Goal: Book appointment/travel/reservation

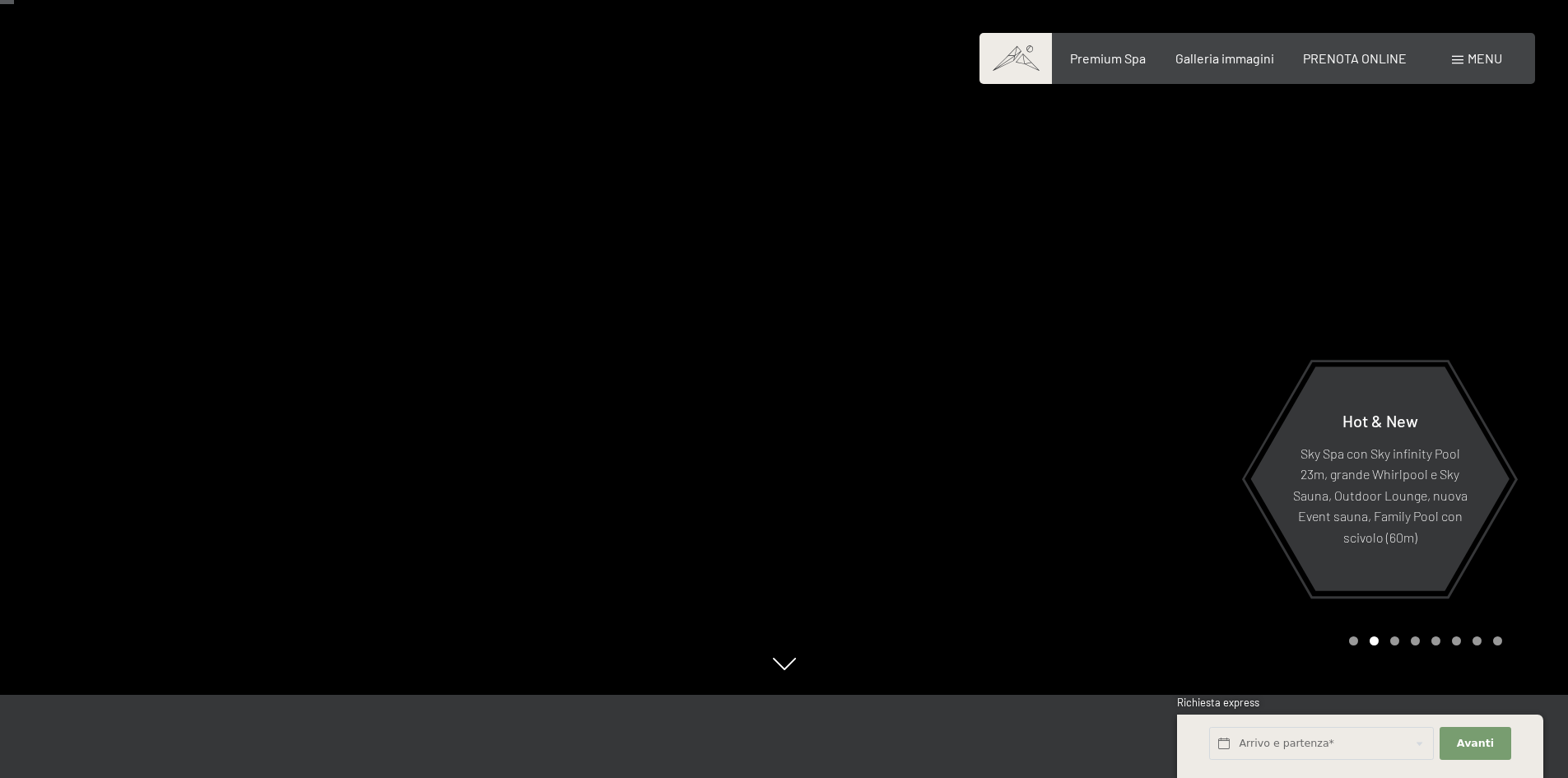
scroll to position [82, 0]
click at [1212, 65] on div "Galleria immagini" at bounding box center [1224, 56] width 99 height 18
click at [1216, 61] on span "Galleria immagini" at bounding box center [1224, 56] width 99 height 16
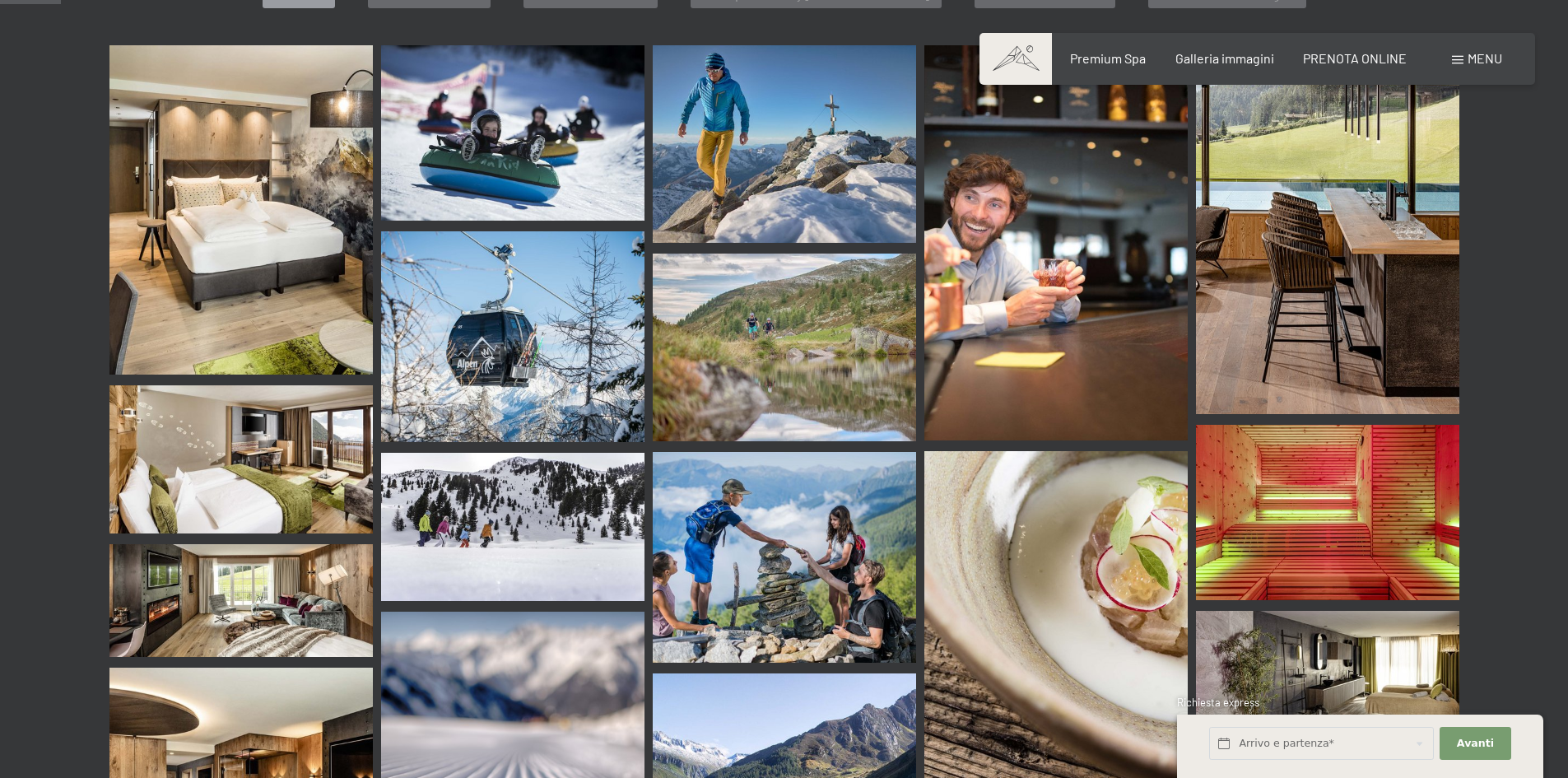
scroll to position [823, 0]
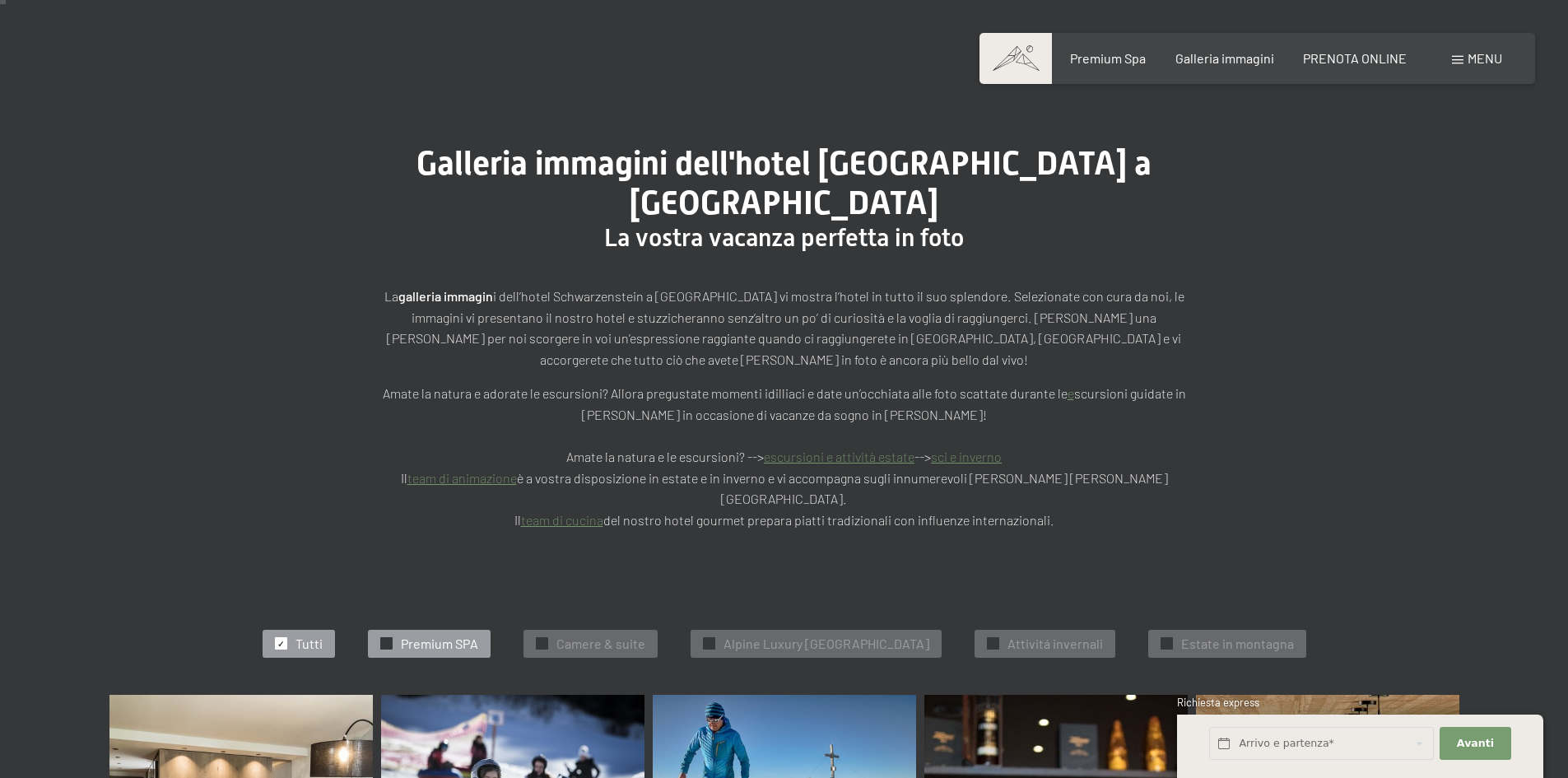
click at [400, 635] on span "Premium SPA" at bounding box center [439, 644] width 77 height 18
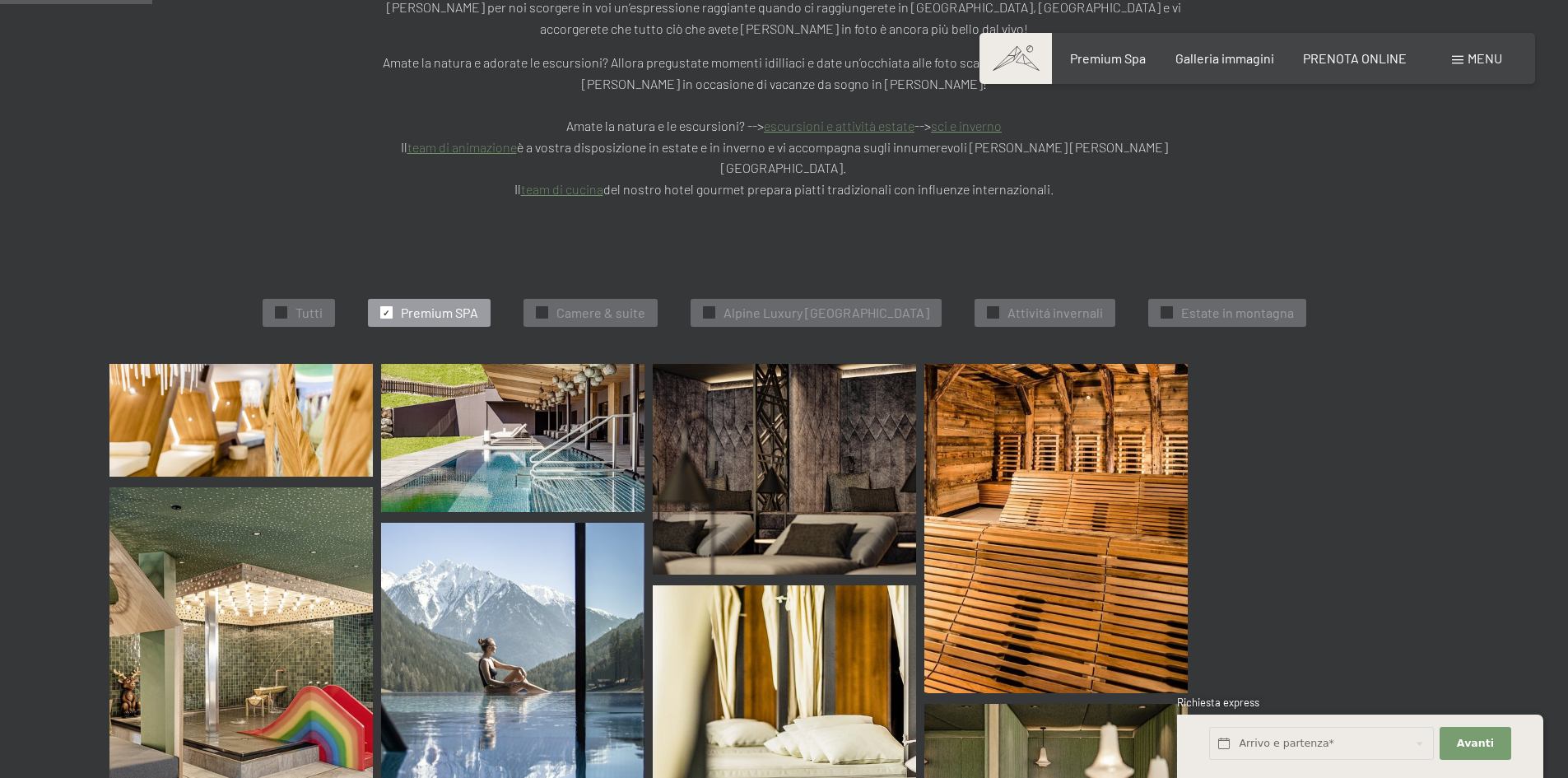
scroll to position [335, 0]
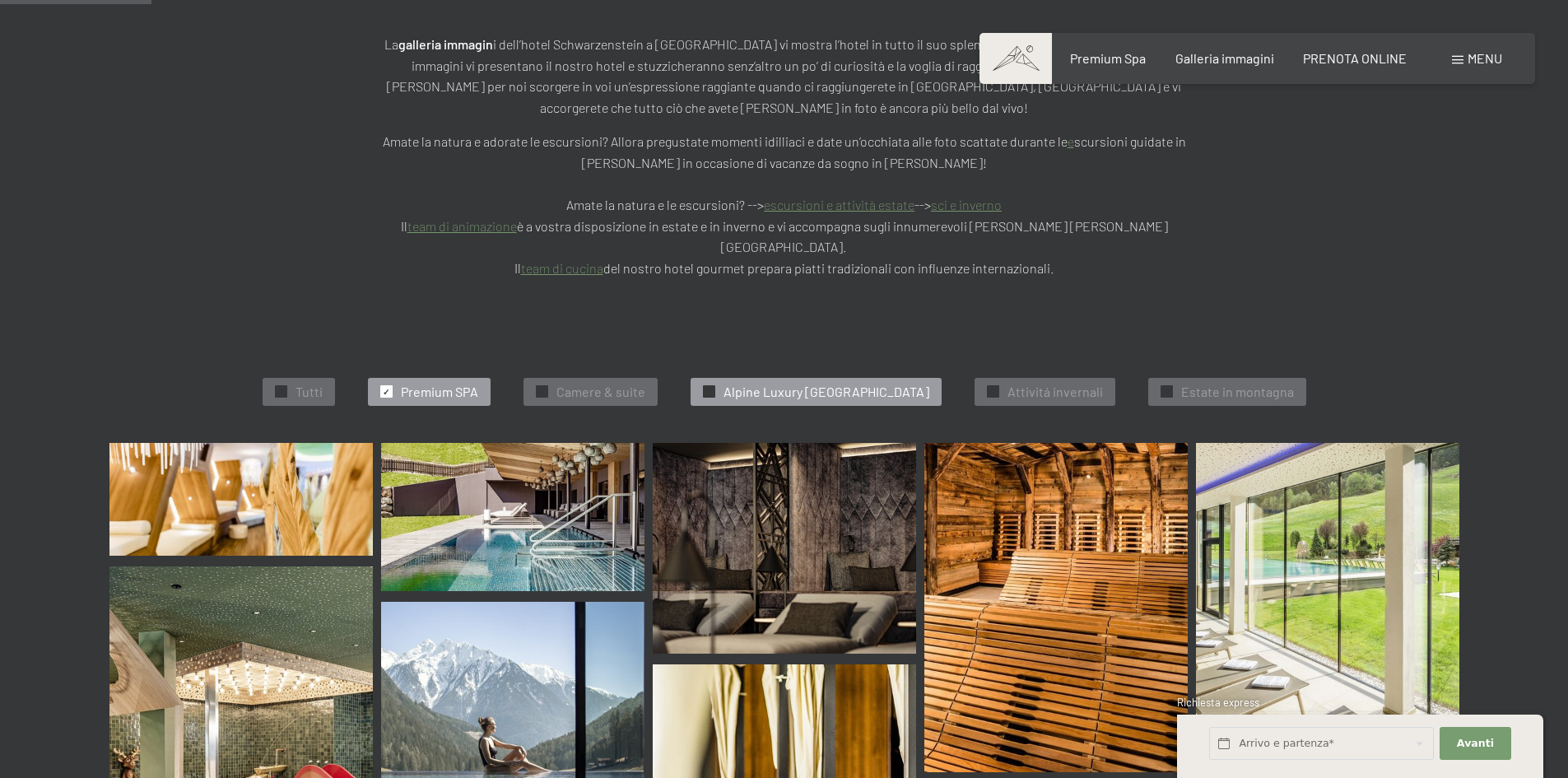
click at [745, 383] on span "Alpine Luxury [GEOGRAPHIC_DATA]" at bounding box center [826, 392] width 206 height 18
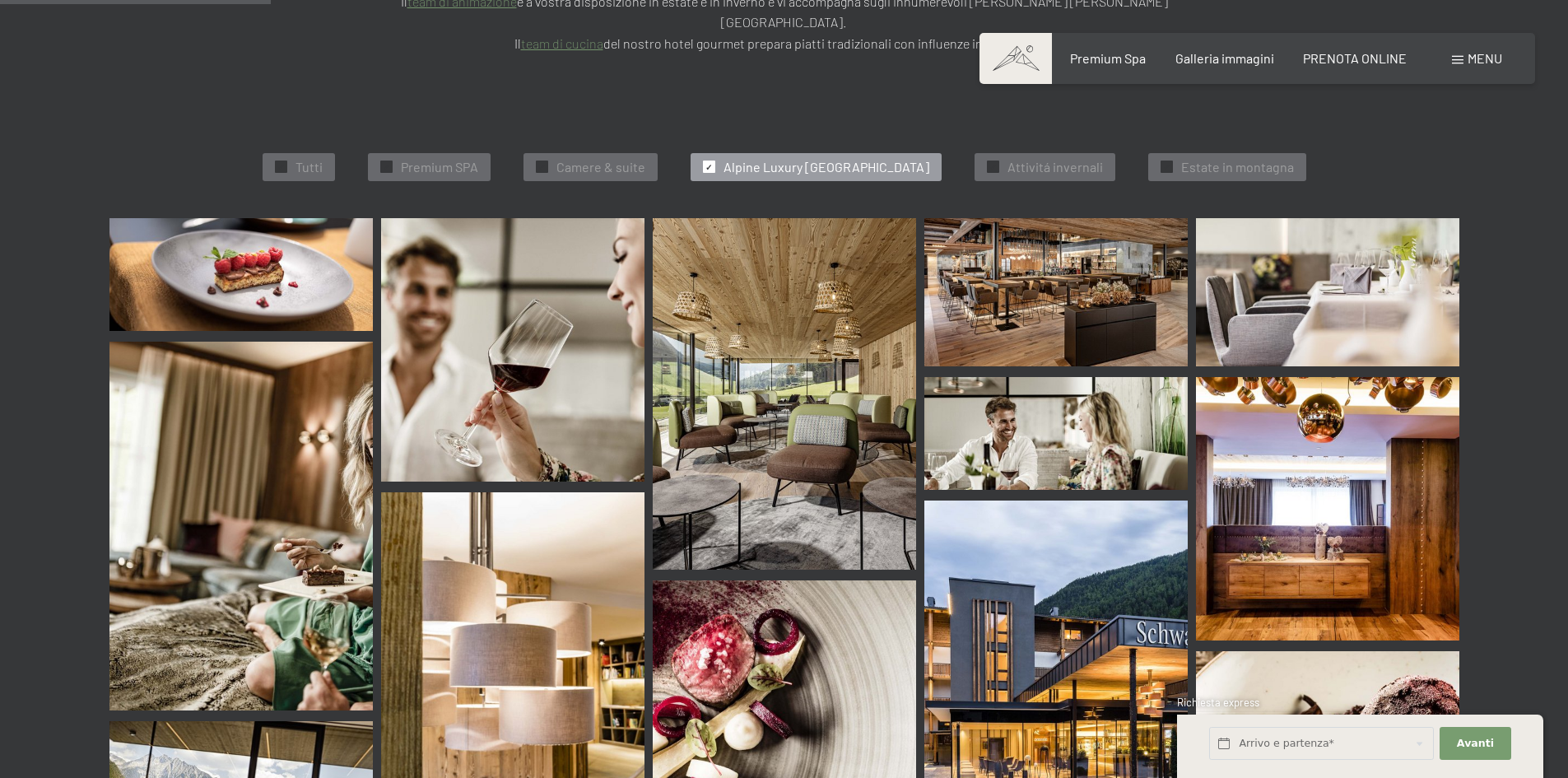
scroll to position [664, 0]
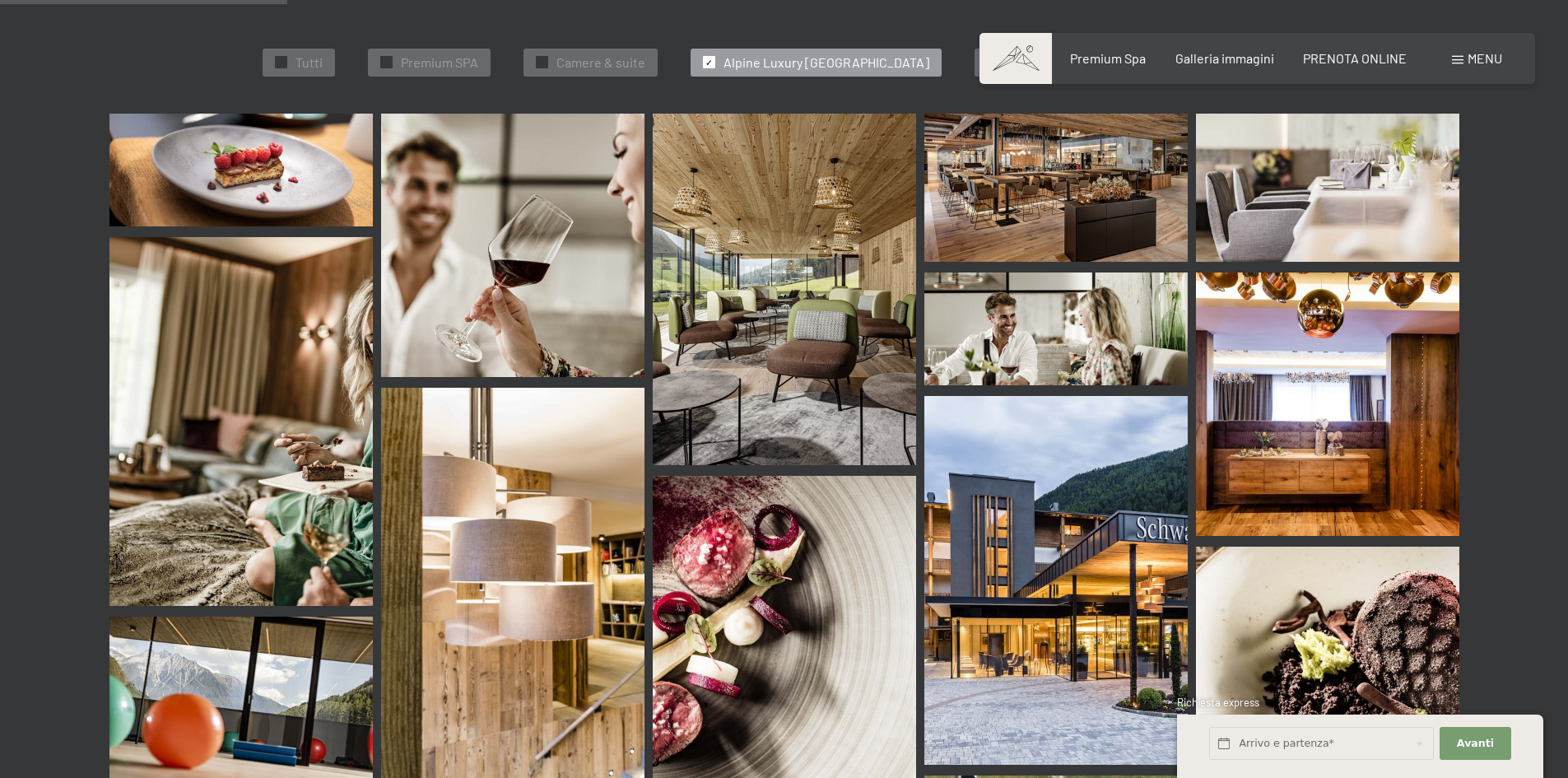
click at [812, 250] on img at bounding box center [785, 289] width 263 height 352
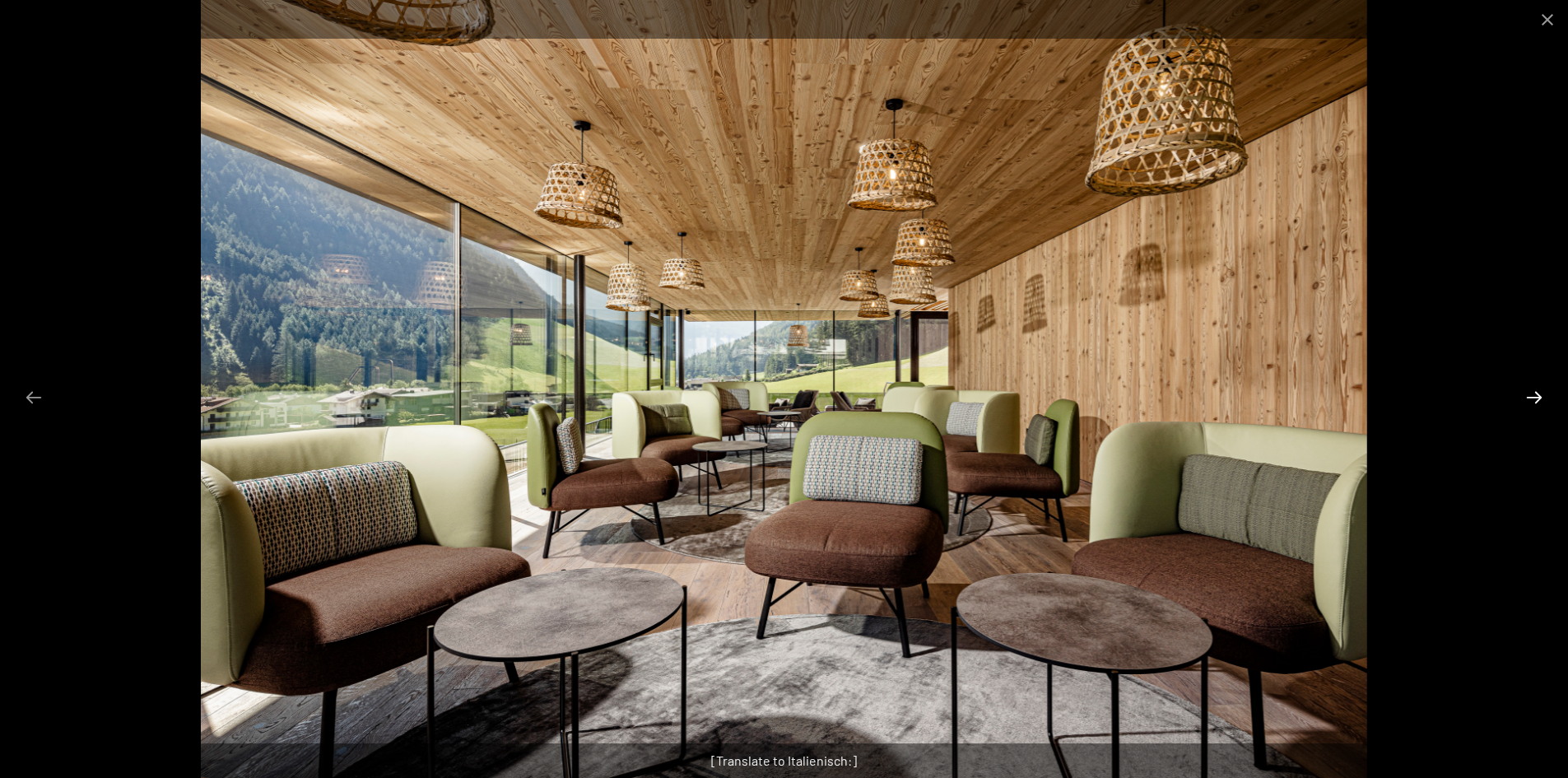
click at [1535, 395] on button "Next slide" at bounding box center [1534, 397] width 35 height 32
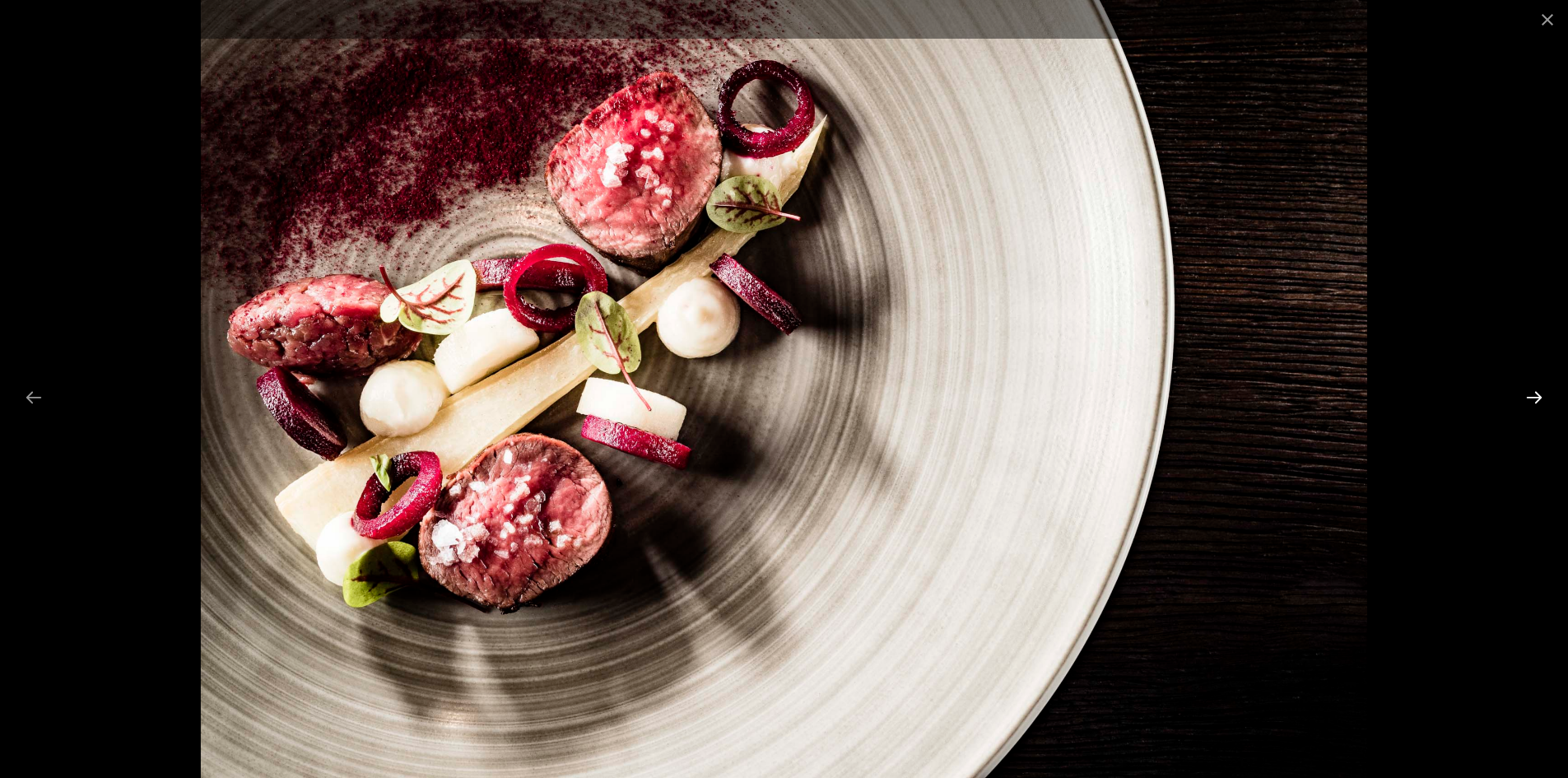
click at [1535, 395] on button "Next slide" at bounding box center [1534, 397] width 35 height 32
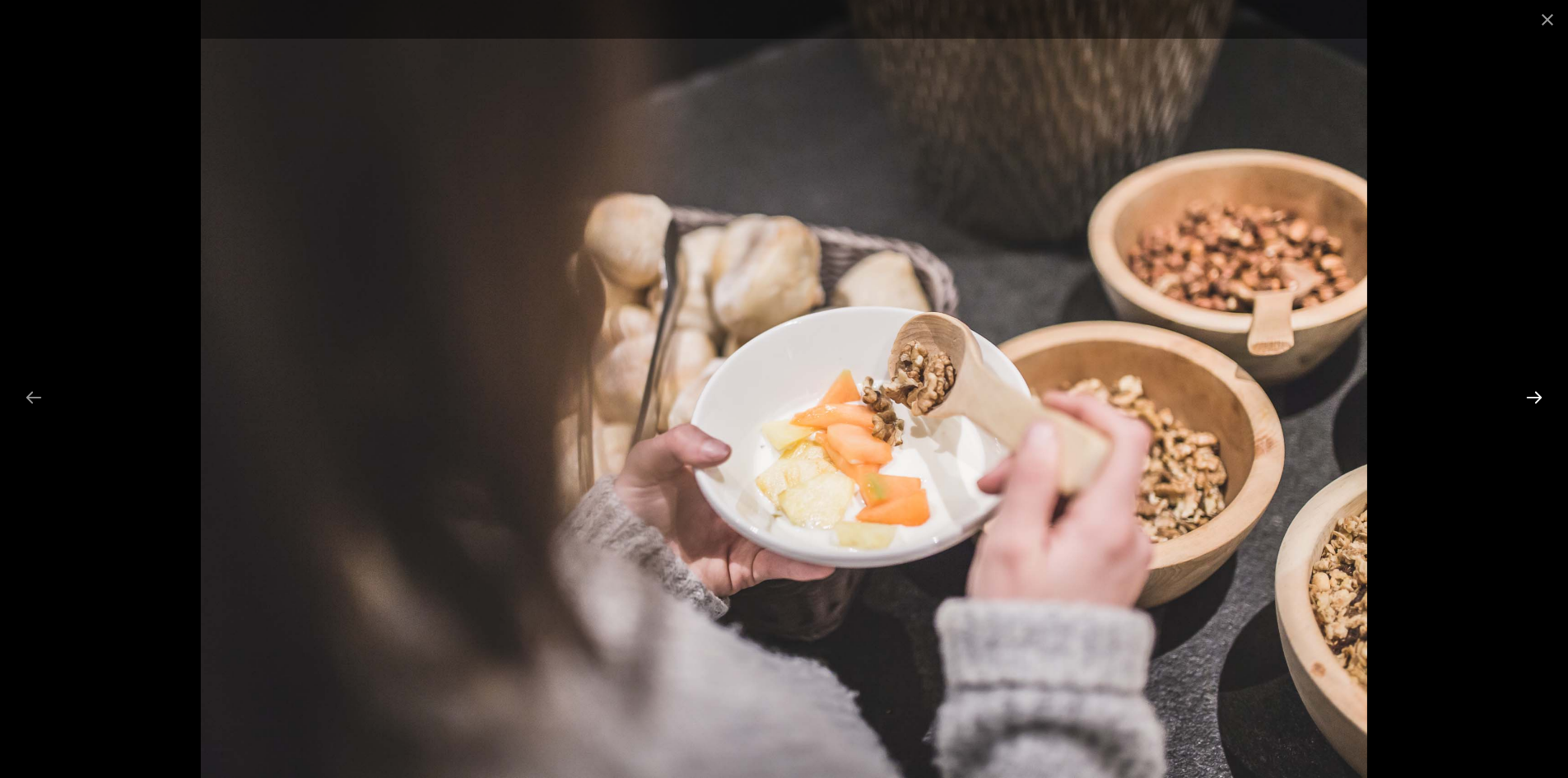
click at [1535, 395] on button "Next slide" at bounding box center [1534, 397] width 35 height 32
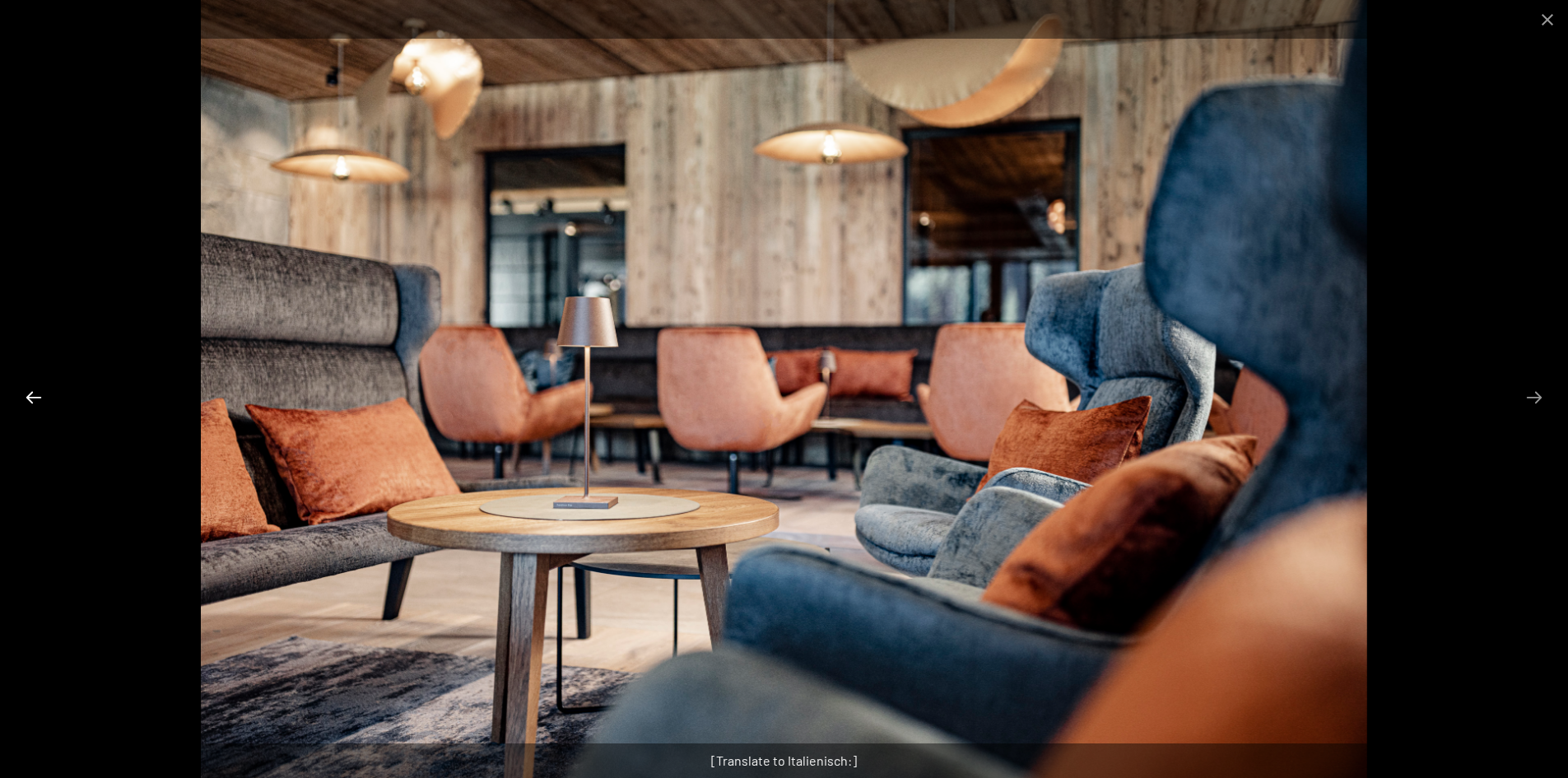
click at [27, 393] on button "Previous slide" at bounding box center [33, 397] width 35 height 32
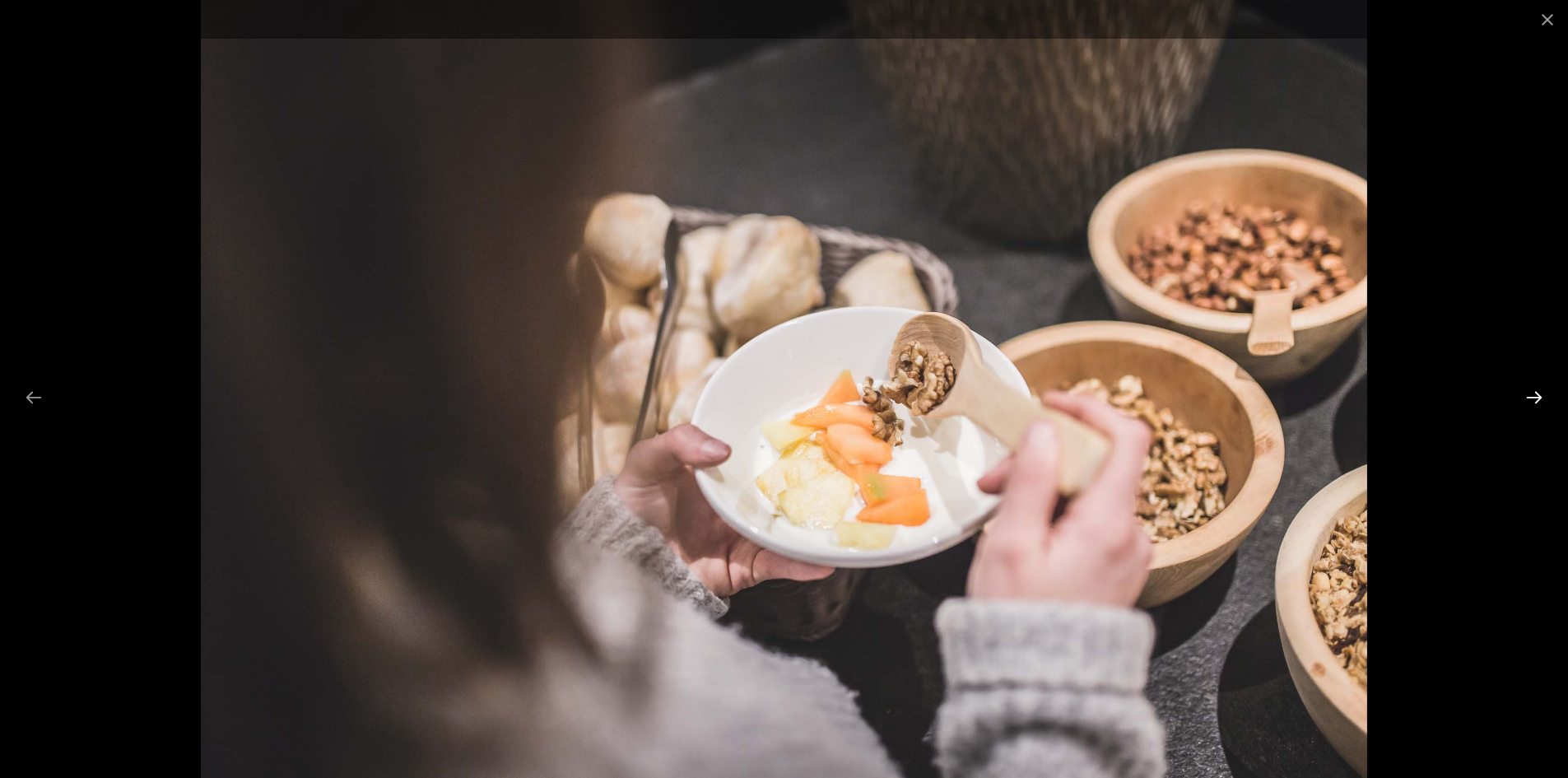
click at [1536, 399] on button "Next slide" at bounding box center [1534, 397] width 35 height 32
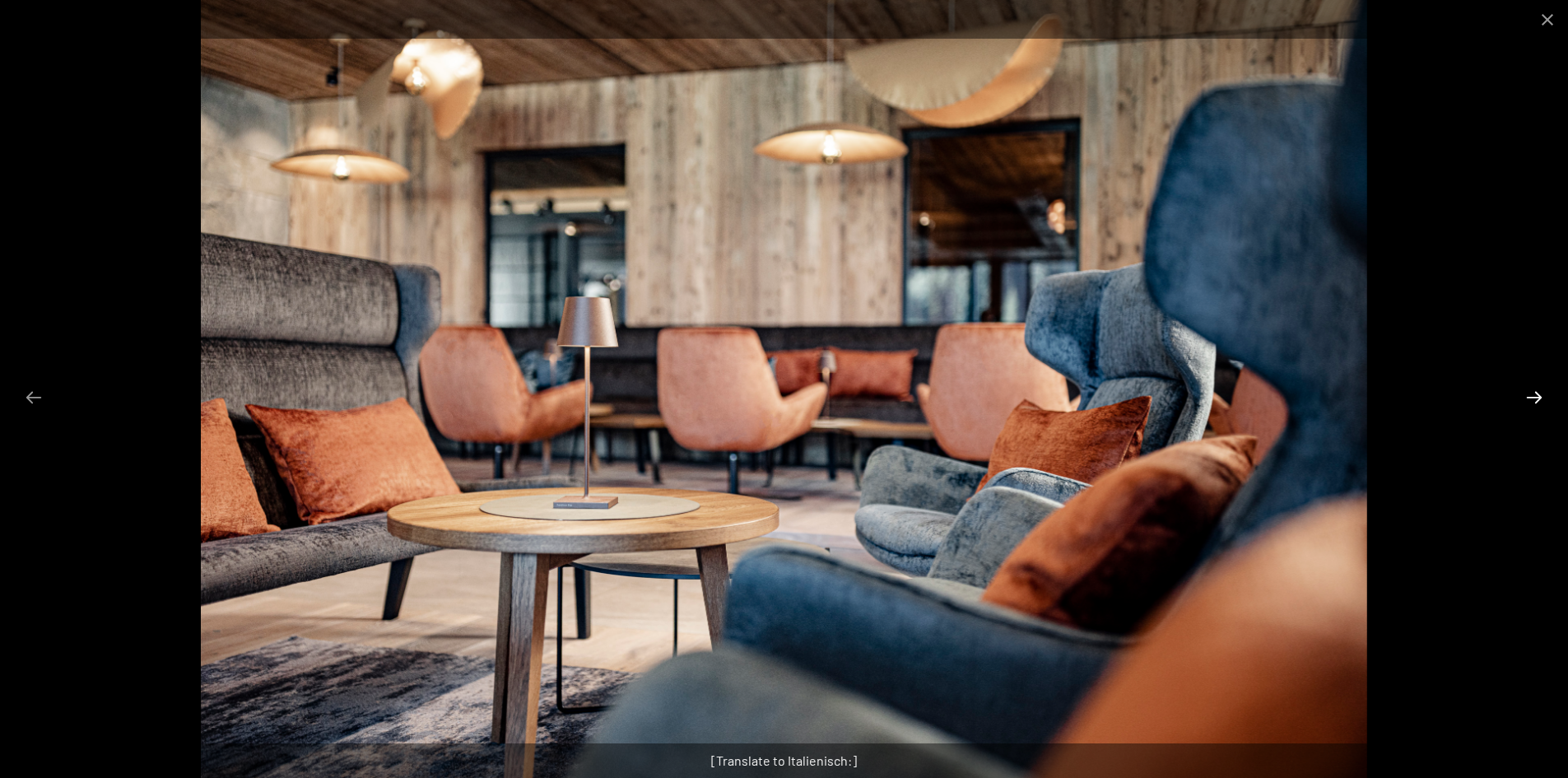
click at [1536, 399] on button "Next slide" at bounding box center [1534, 397] width 35 height 32
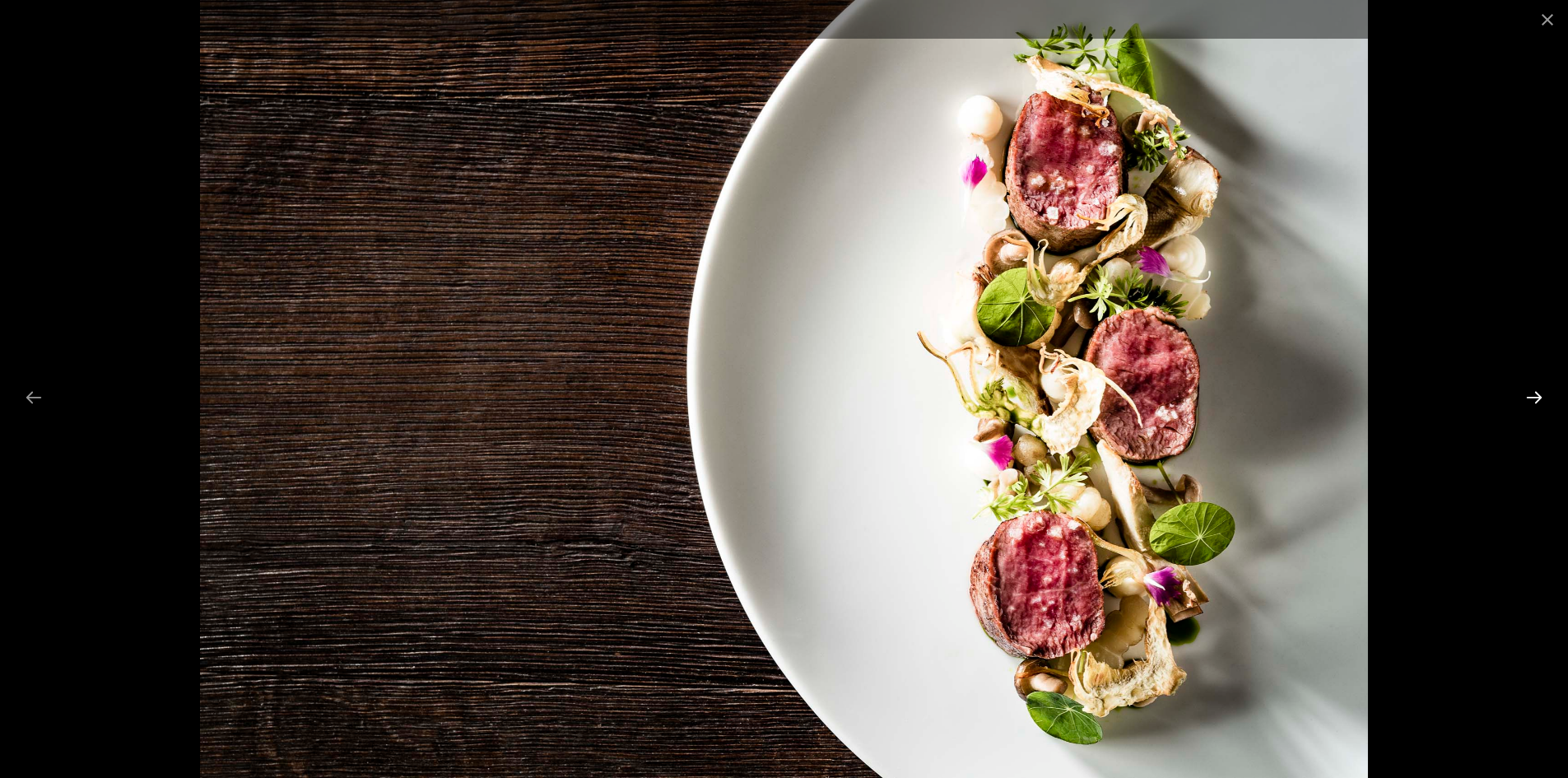
click at [1536, 399] on button "Next slide" at bounding box center [1534, 397] width 35 height 32
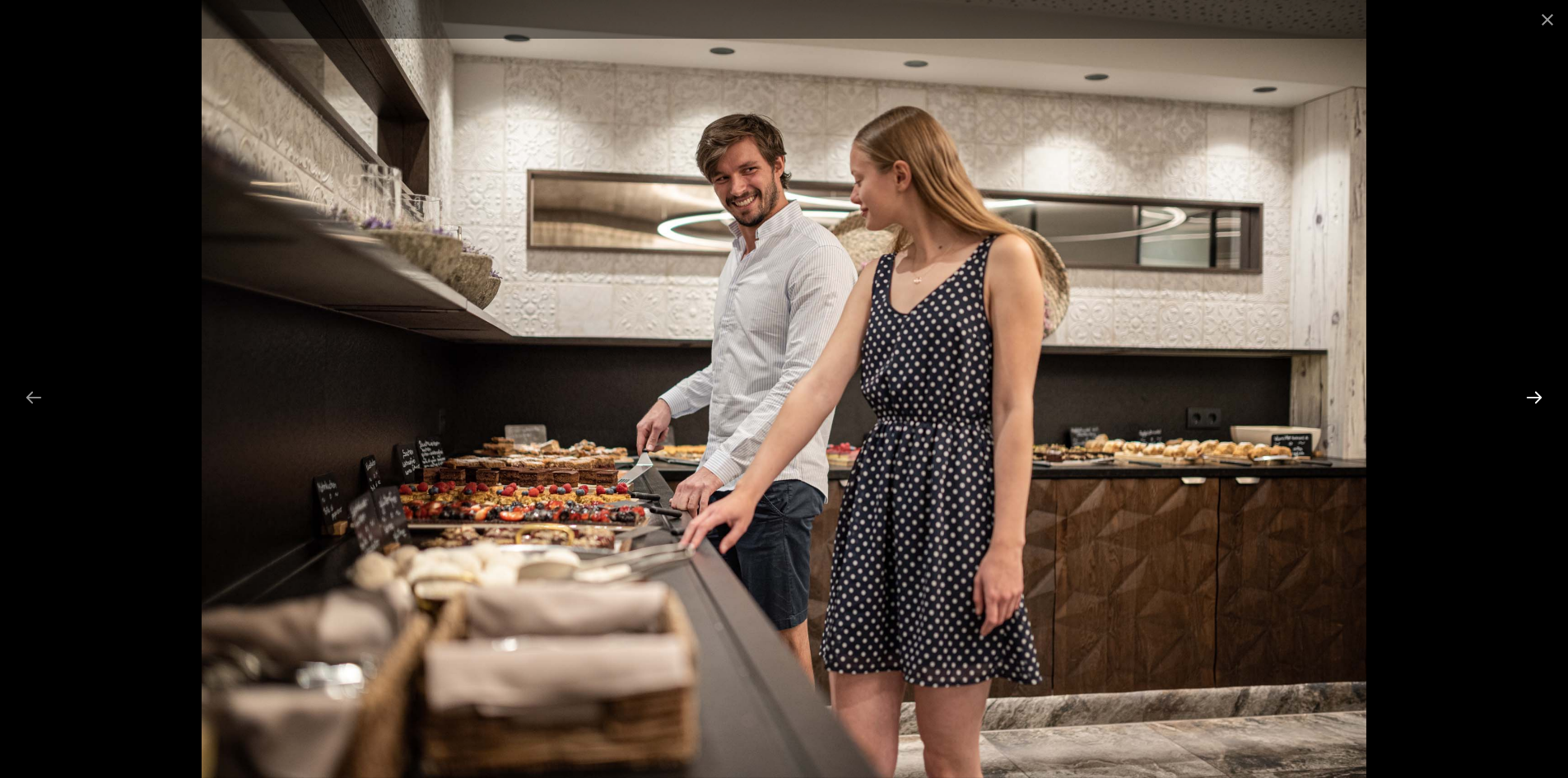
click at [1536, 399] on button "Next slide" at bounding box center [1534, 397] width 35 height 32
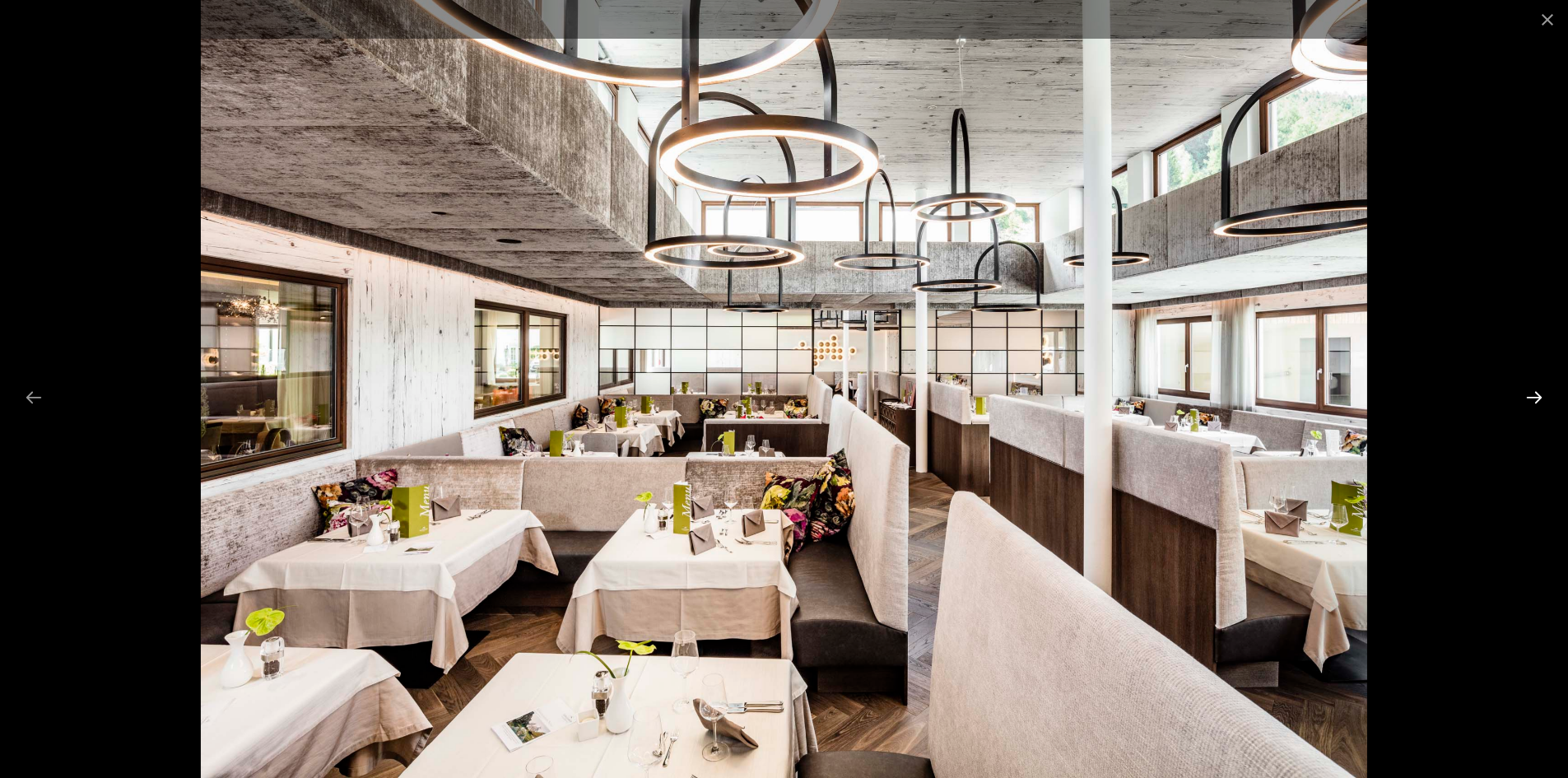
click at [1536, 399] on button "Next slide" at bounding box center [1534, 397] width 35 height 32
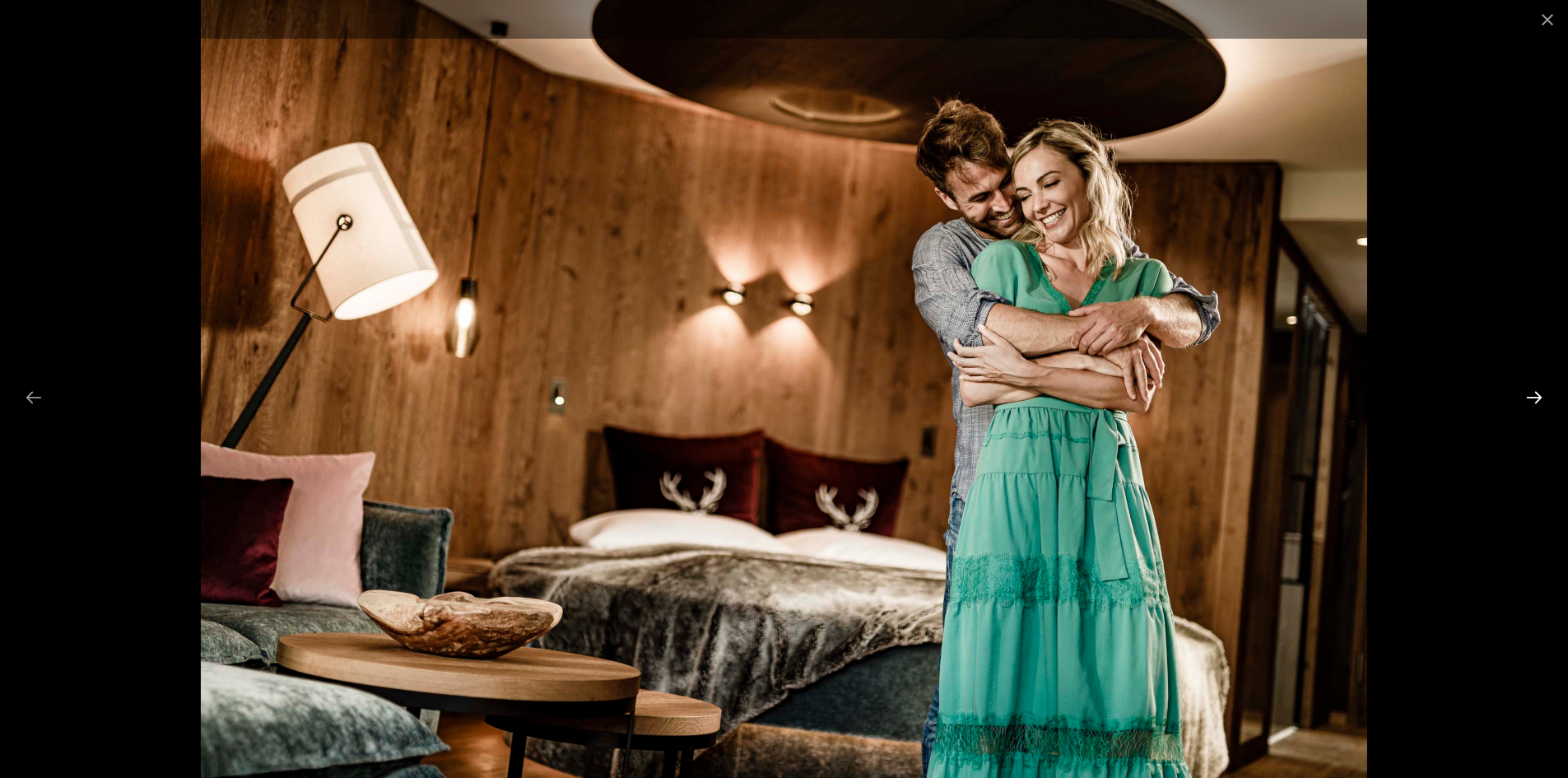
click at [1536, 399] on button "Next slide" at bounding box center [1534, 397] width 35 height 32
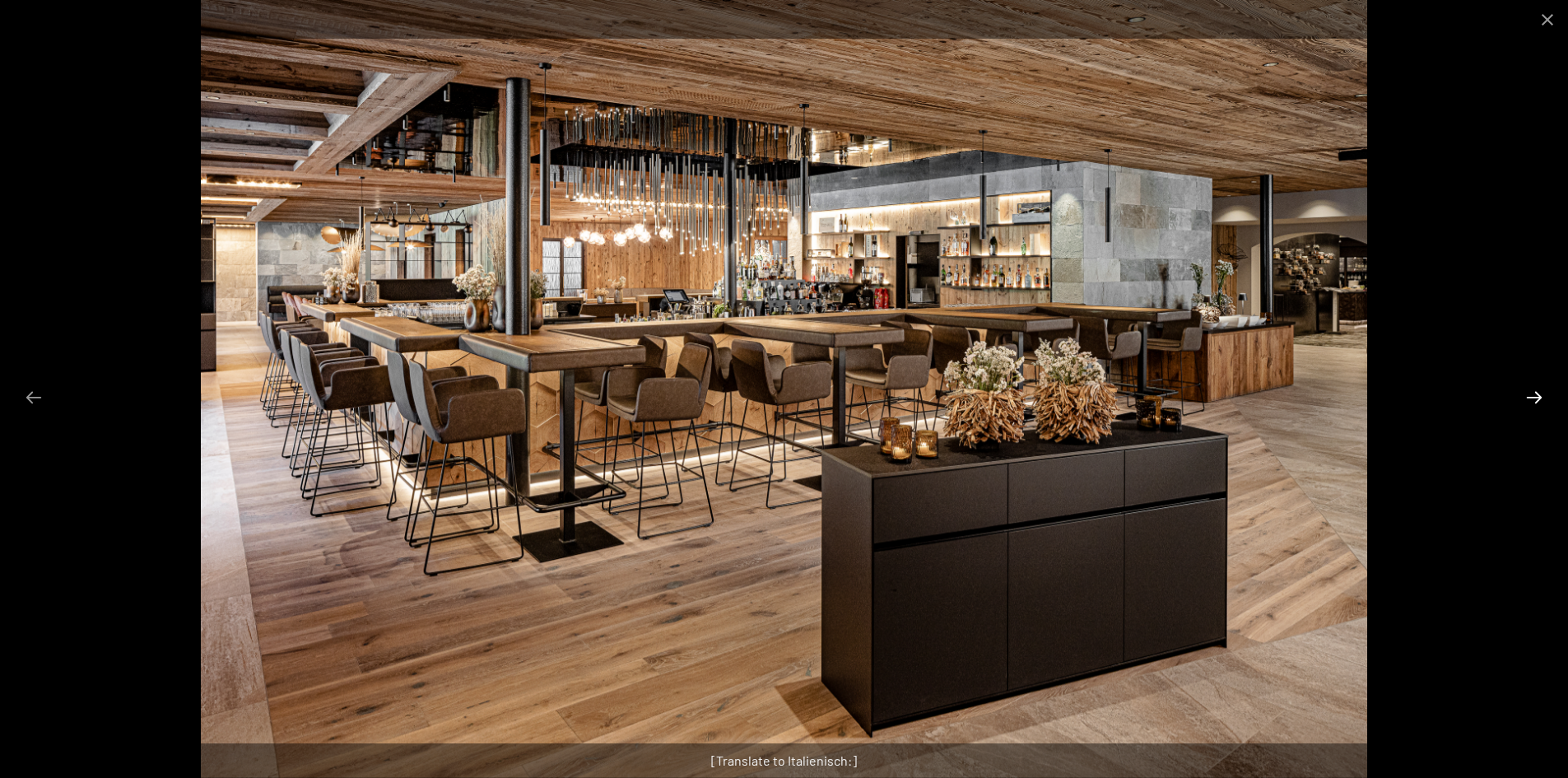
click at [1536, 399] on button "Next slide" at bounding box center [1534, 397] width 35 height 32
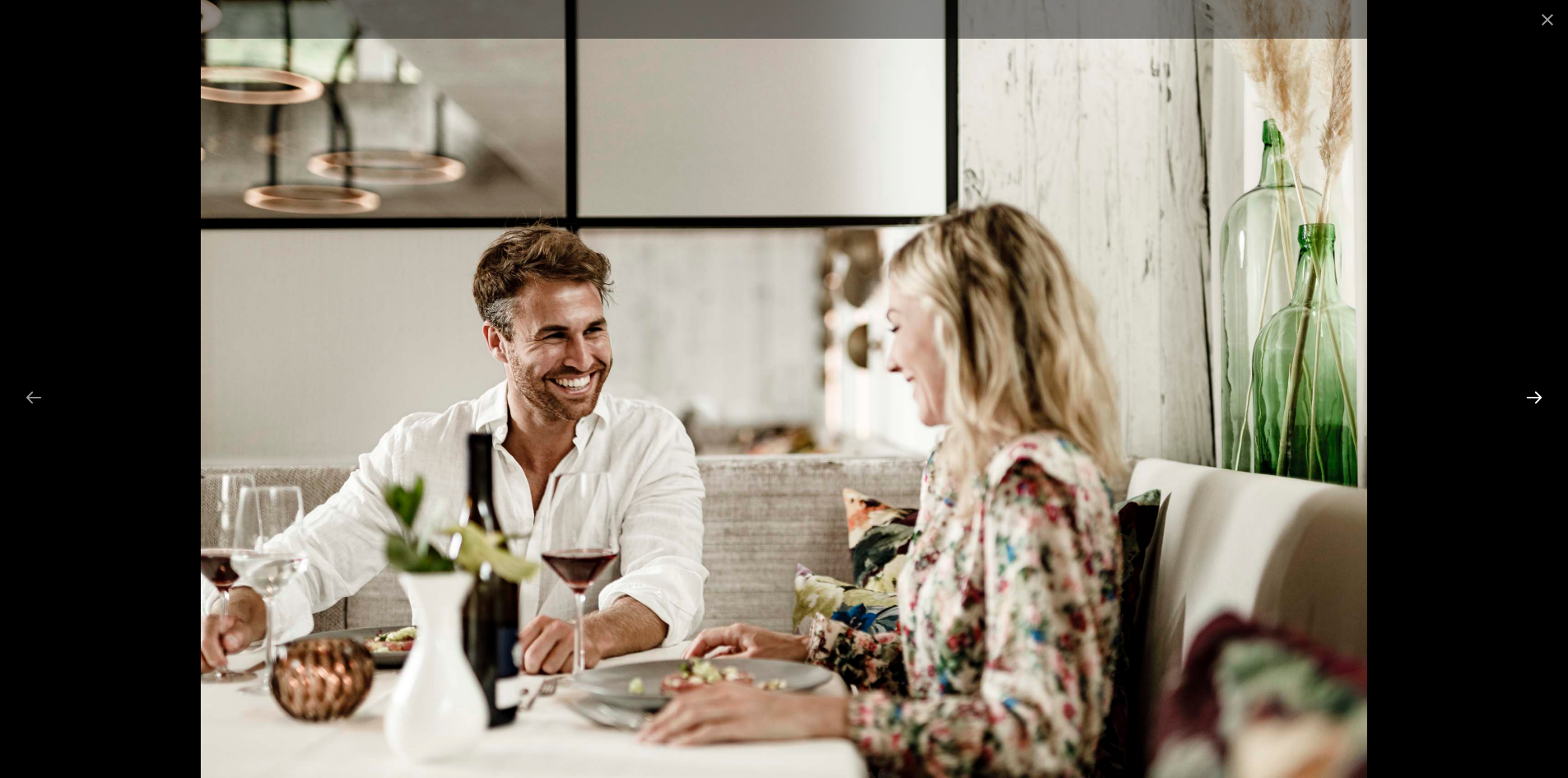
click at [1536, 399] on button "Next slide" at bounding box center [1534, 397] width 35 height 32
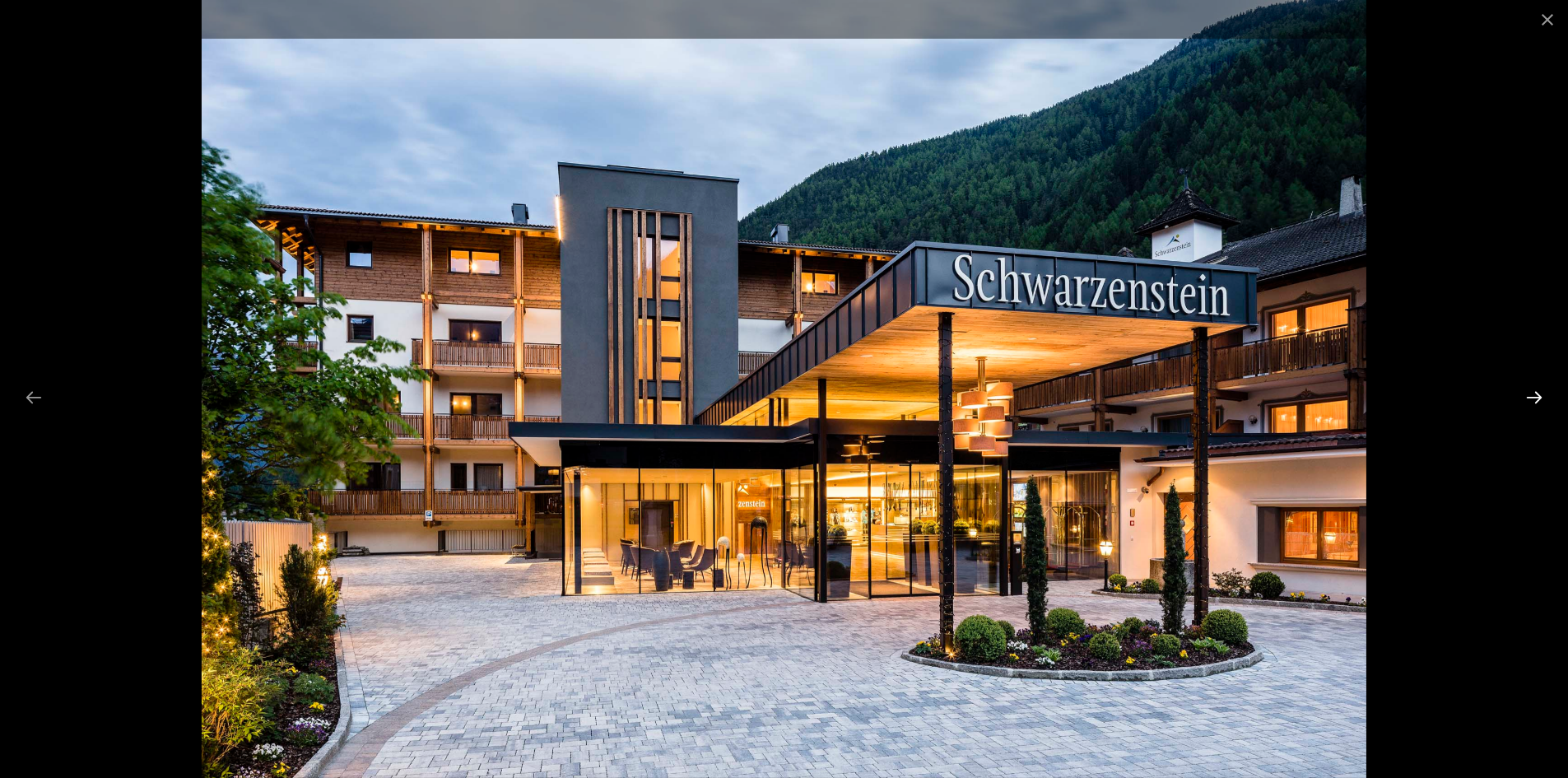
click at [1536, 399] on button "Next slide" at bounding box center [1534, 397] width 35 height 32
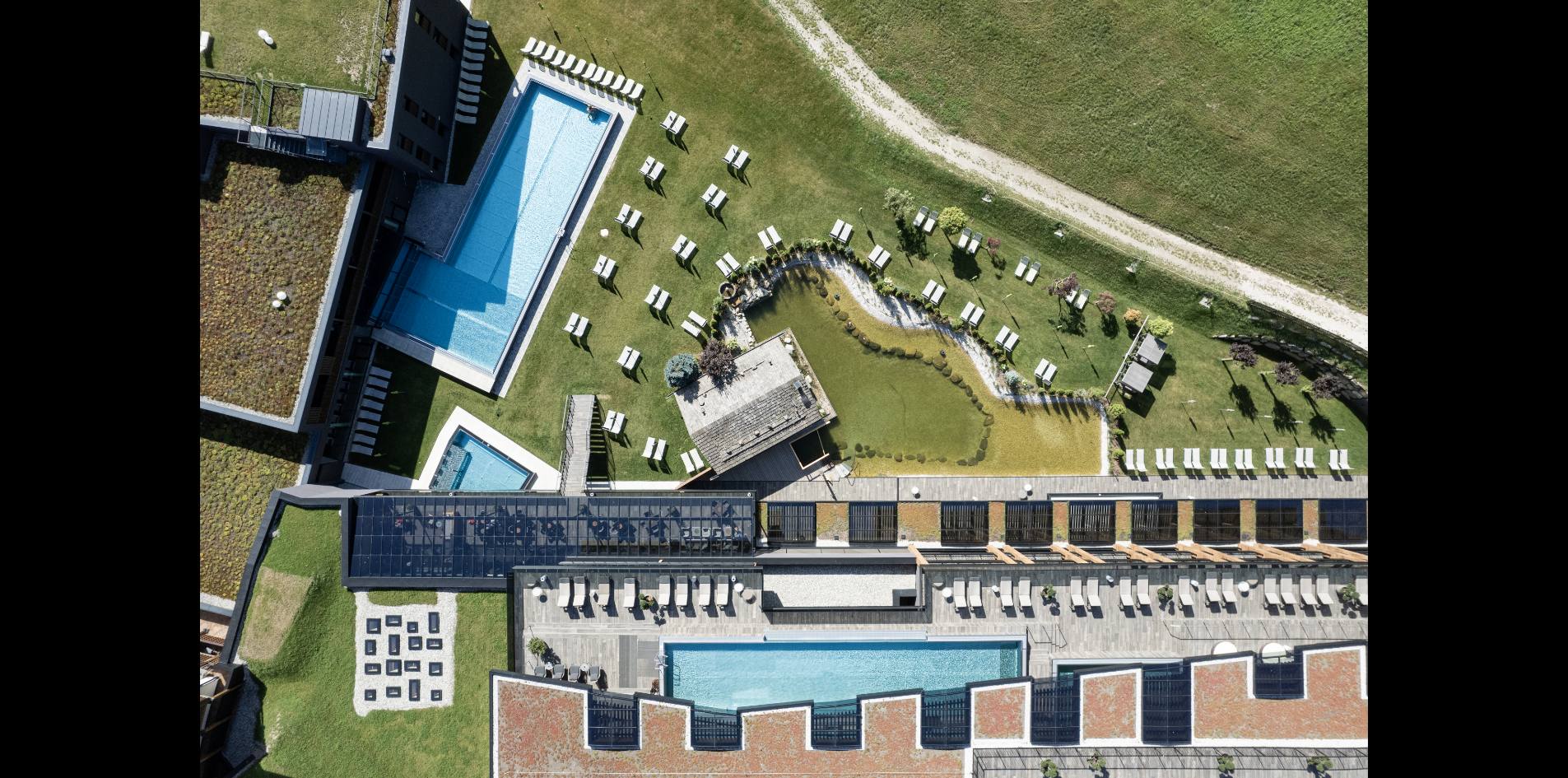
click at [1536, 399] on button "Next slide" at bounding box center [1542, 397] width 35 height 32
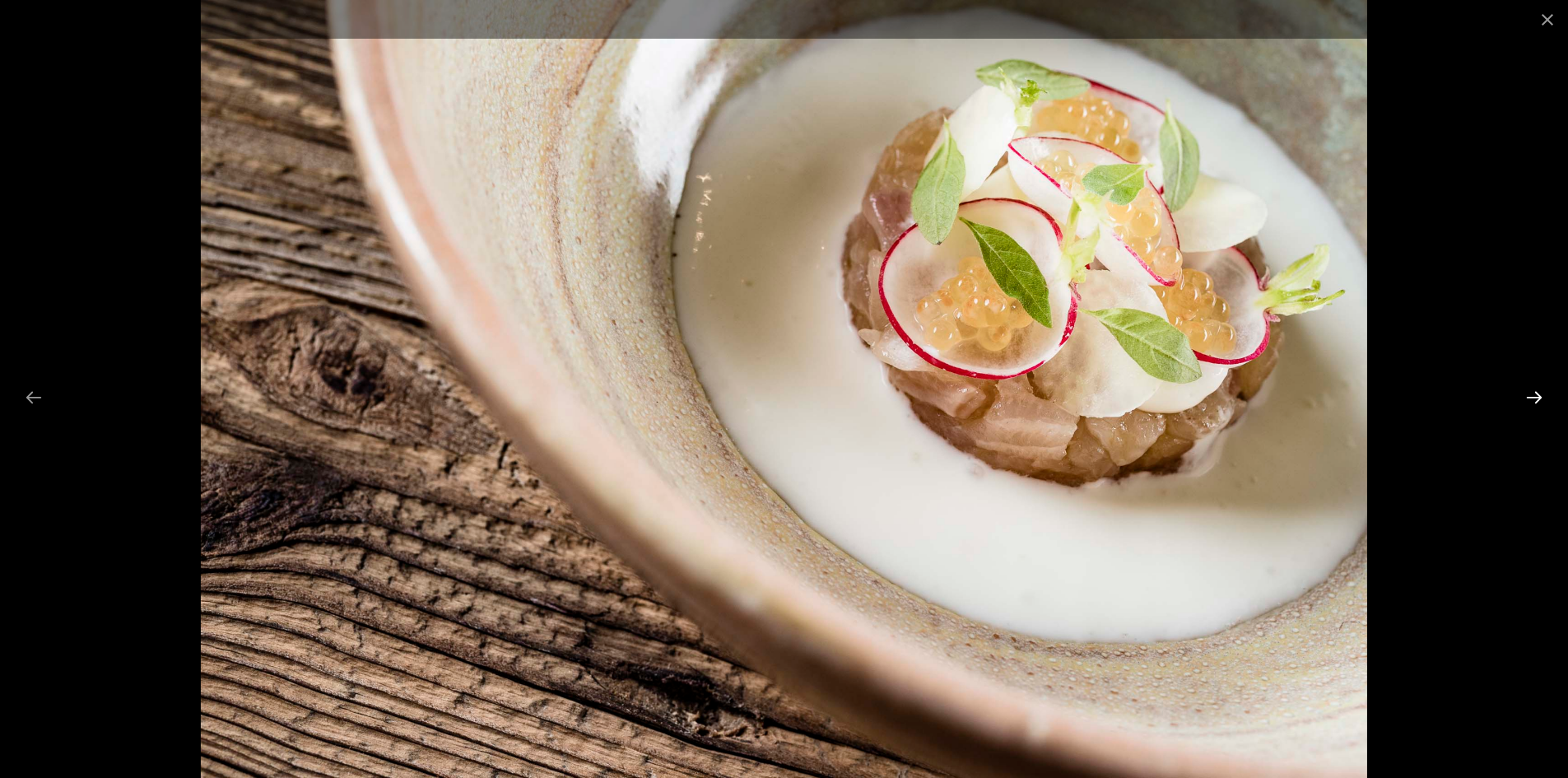
click at [1536, 399] on button "Next slide" at bounding box center [1534, 397] width 35 height 32
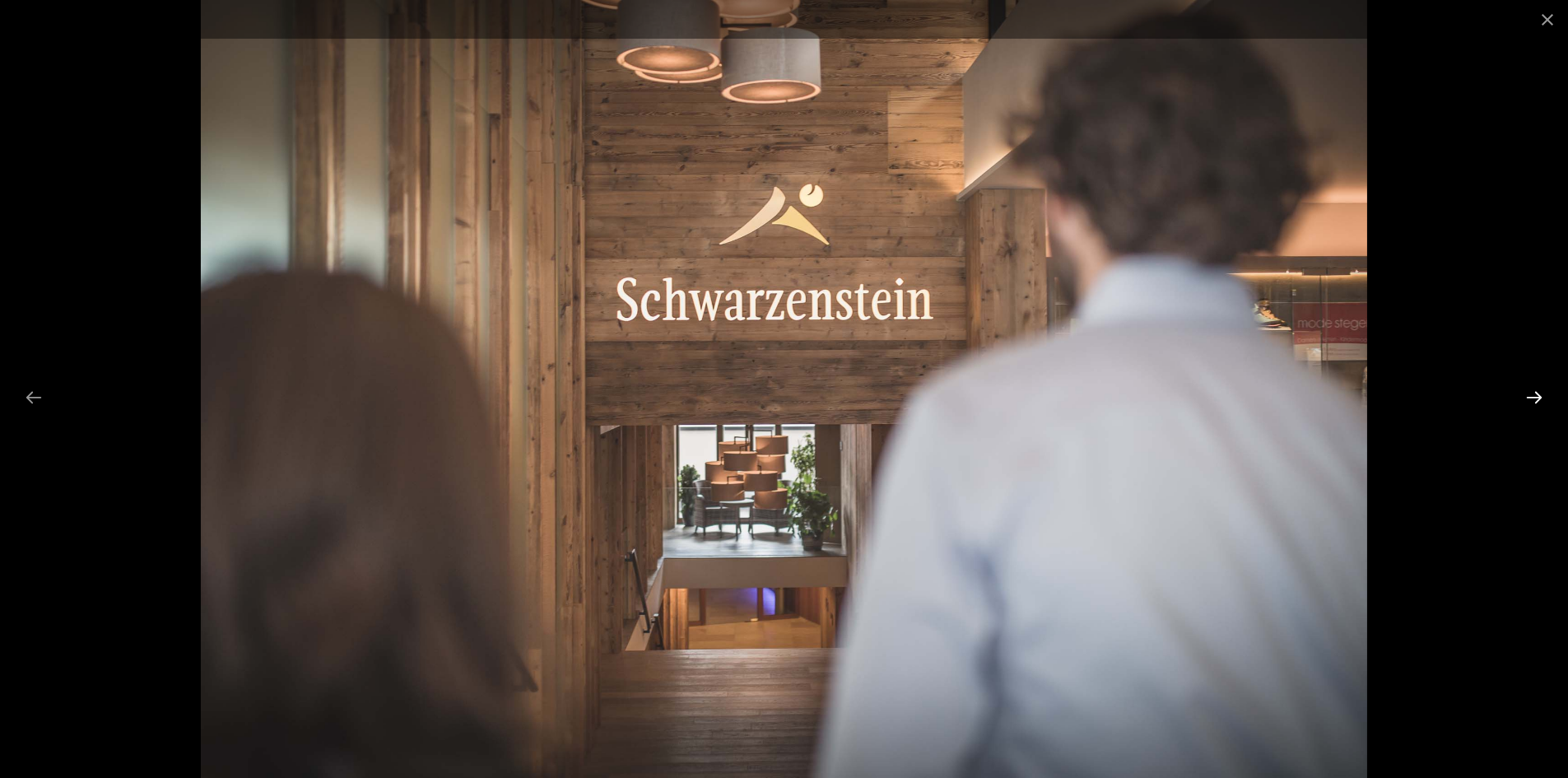
click at [1536, 399] on button "Next slide" at bounding box center [1534, 397] width 35 height 32
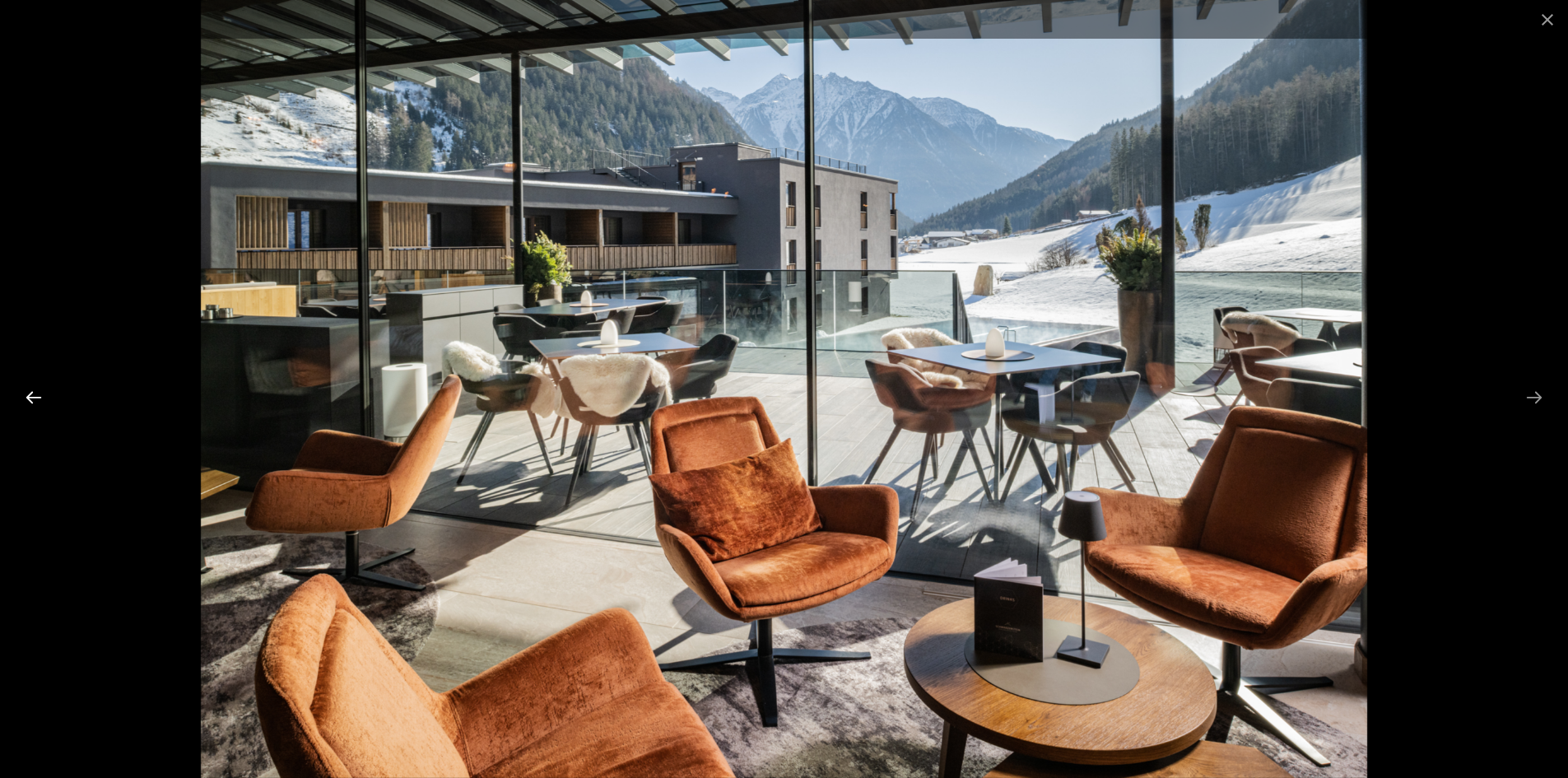
click at [21, 399] on button "Previous slide" at bounding box center [33, 397] width 35 height 32
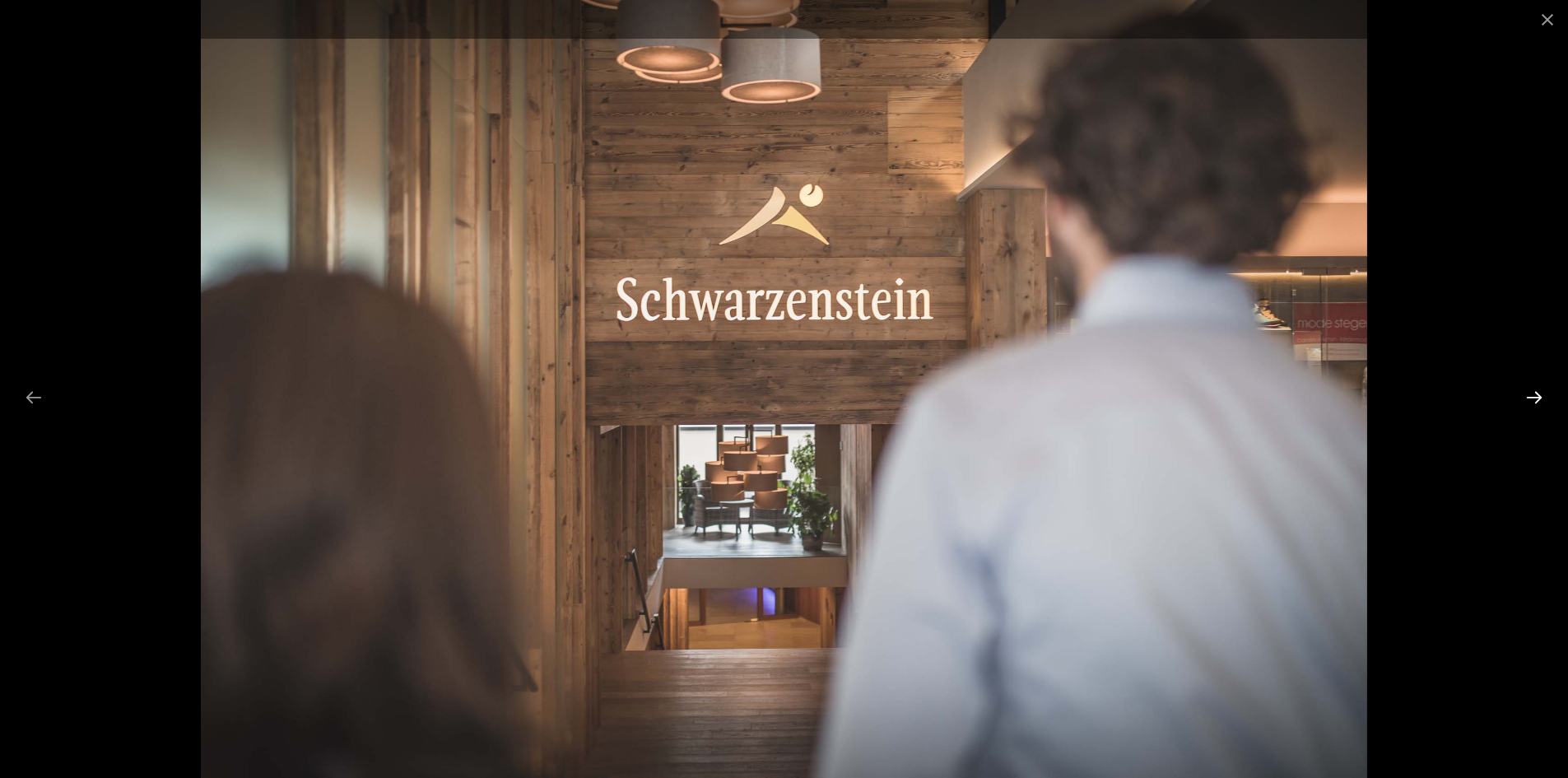
click at [1537, 402] on button "Next slide" at bounding box center [1534, 397] width 35 height 32
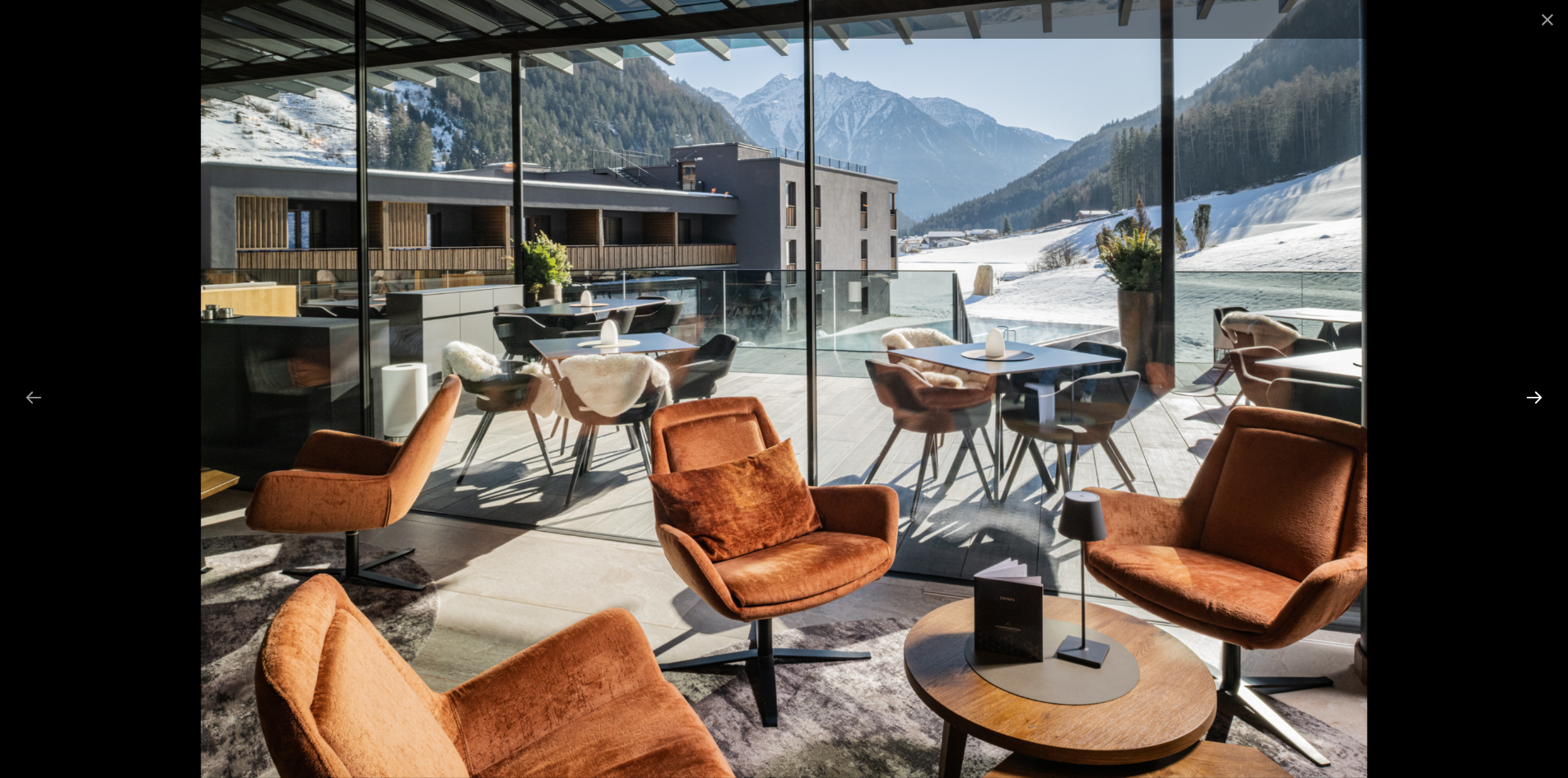
click at [1531, 401] on button "Next slide" at bounding box center [1534, 397] width 35 height 32
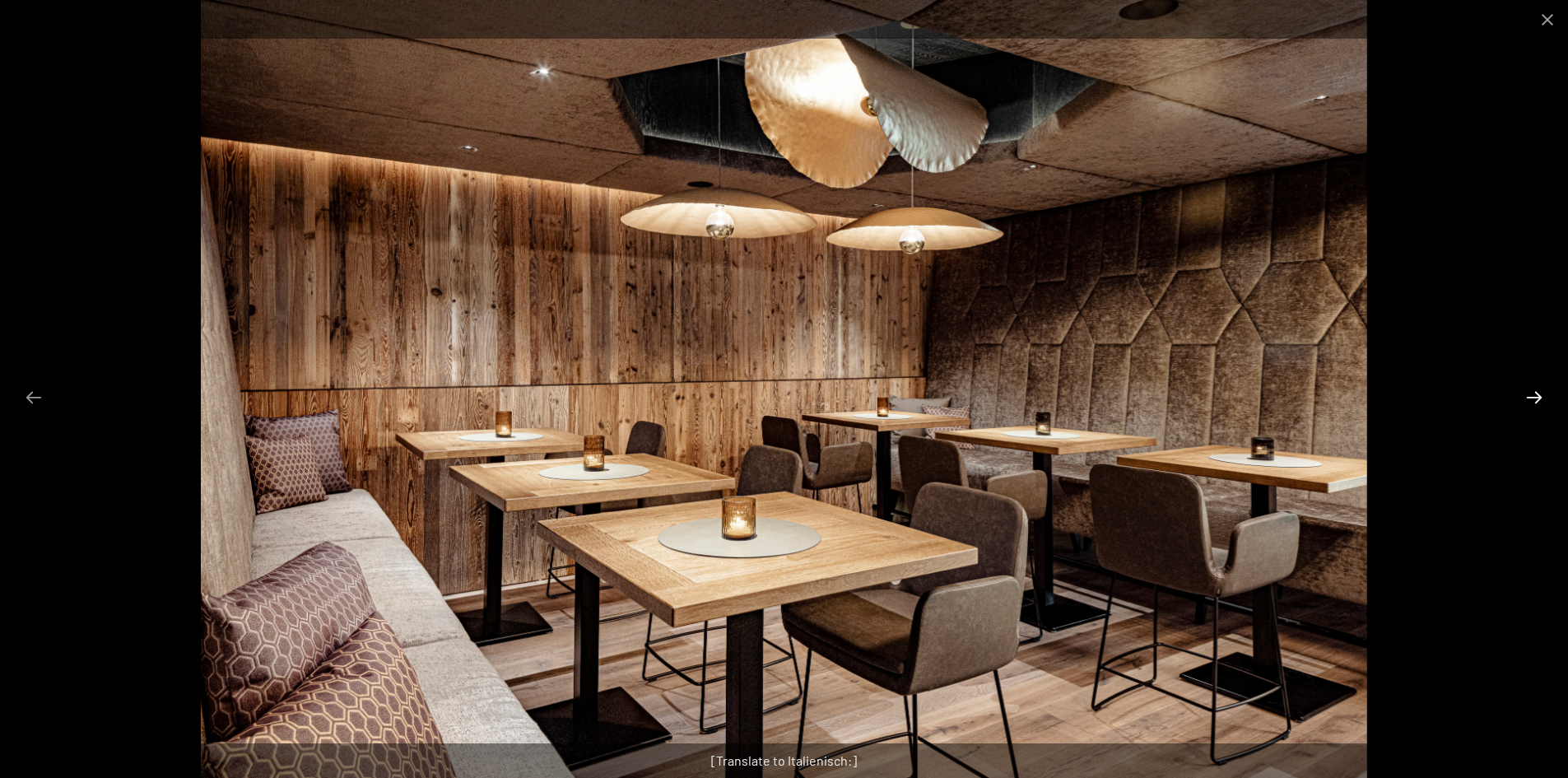
click at [1531, 401] on button "Next slide" at bounding box center [1534, 397] width 35 height 32
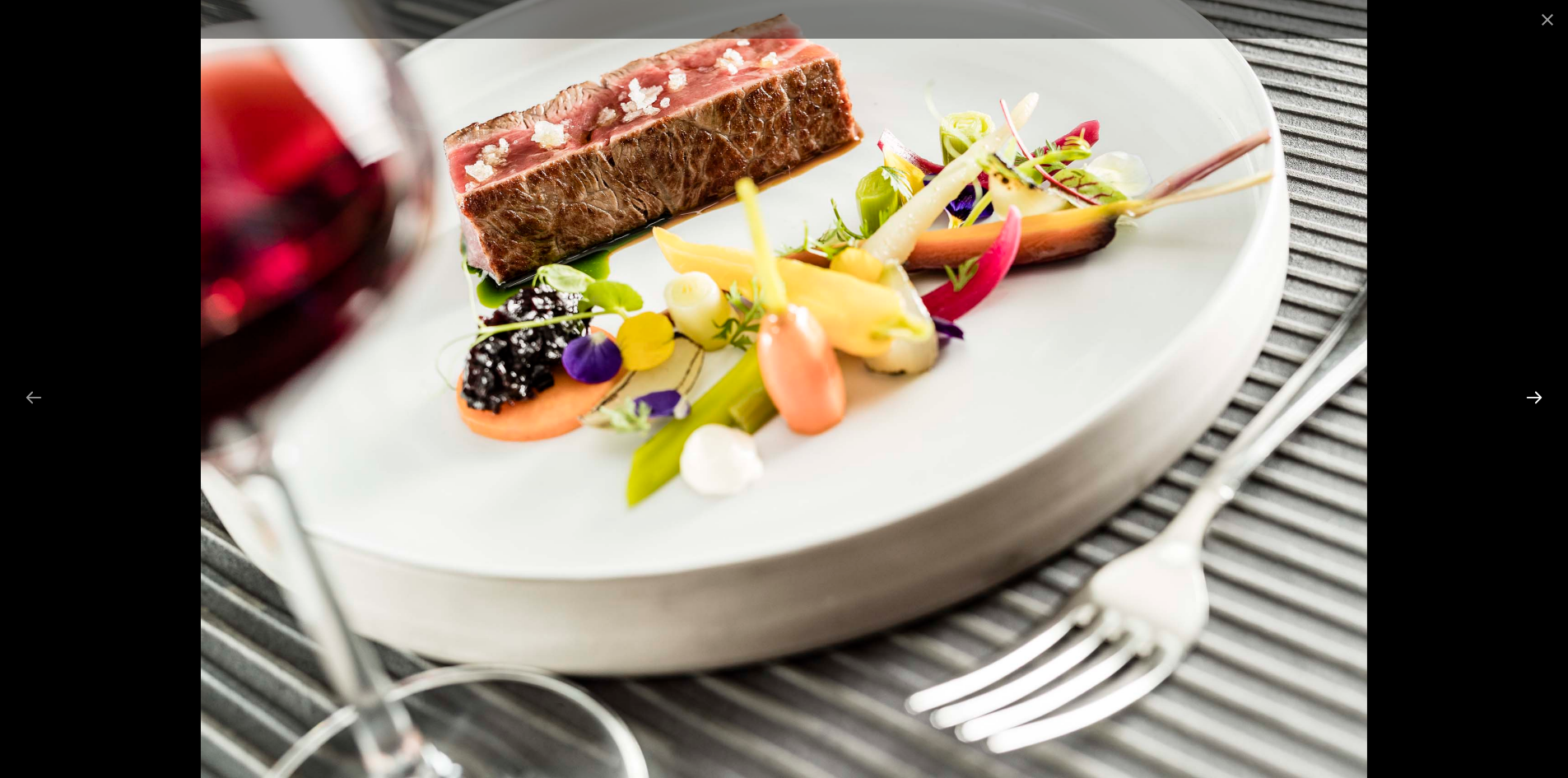
click at [1531, 401] on button "Next slide" at bounding box center [1534, 397] width 35 height 32
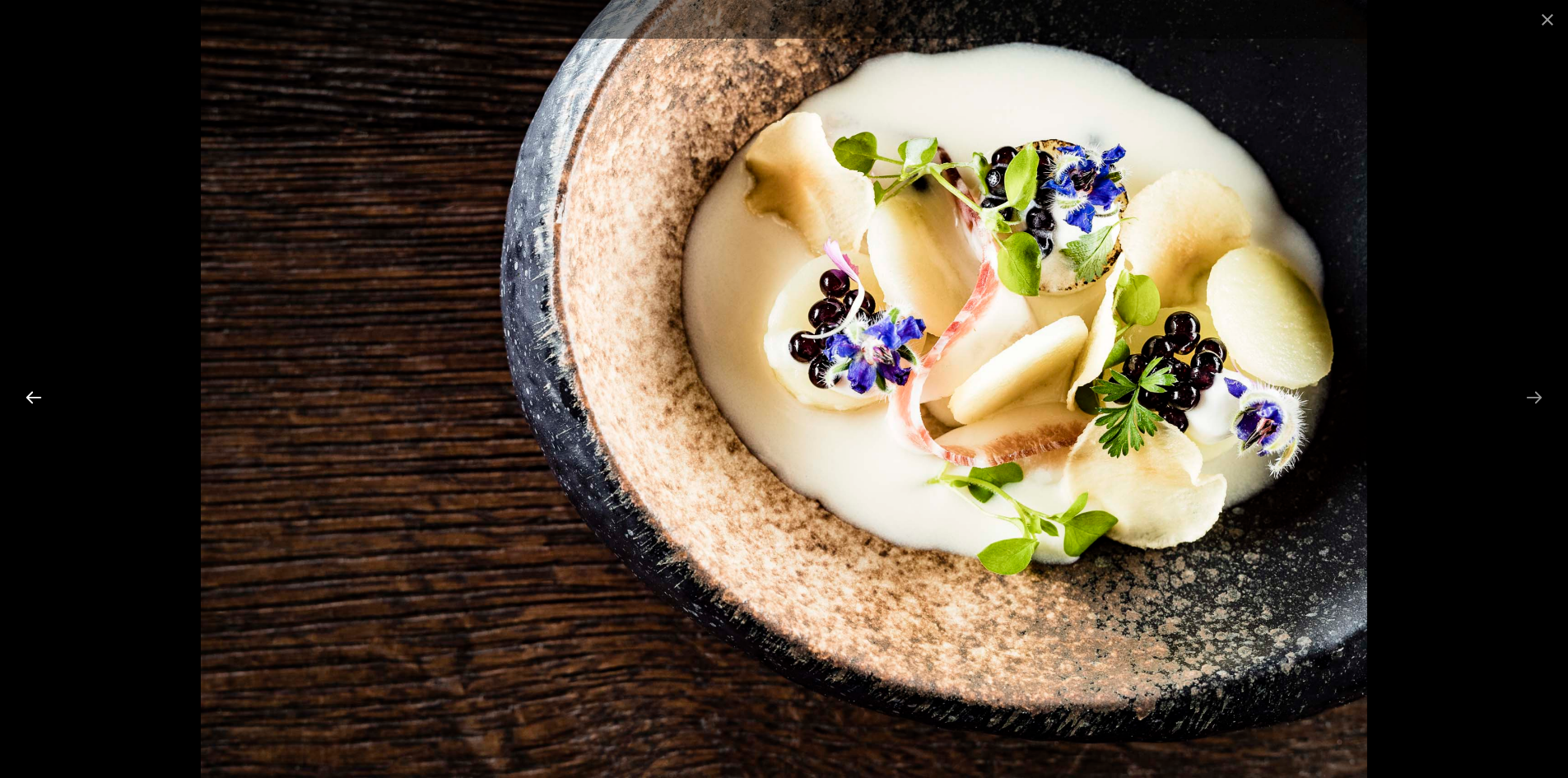
click at [42, 395] on button "Previous slide" at bounding box center [33, 397] width 35 height 32
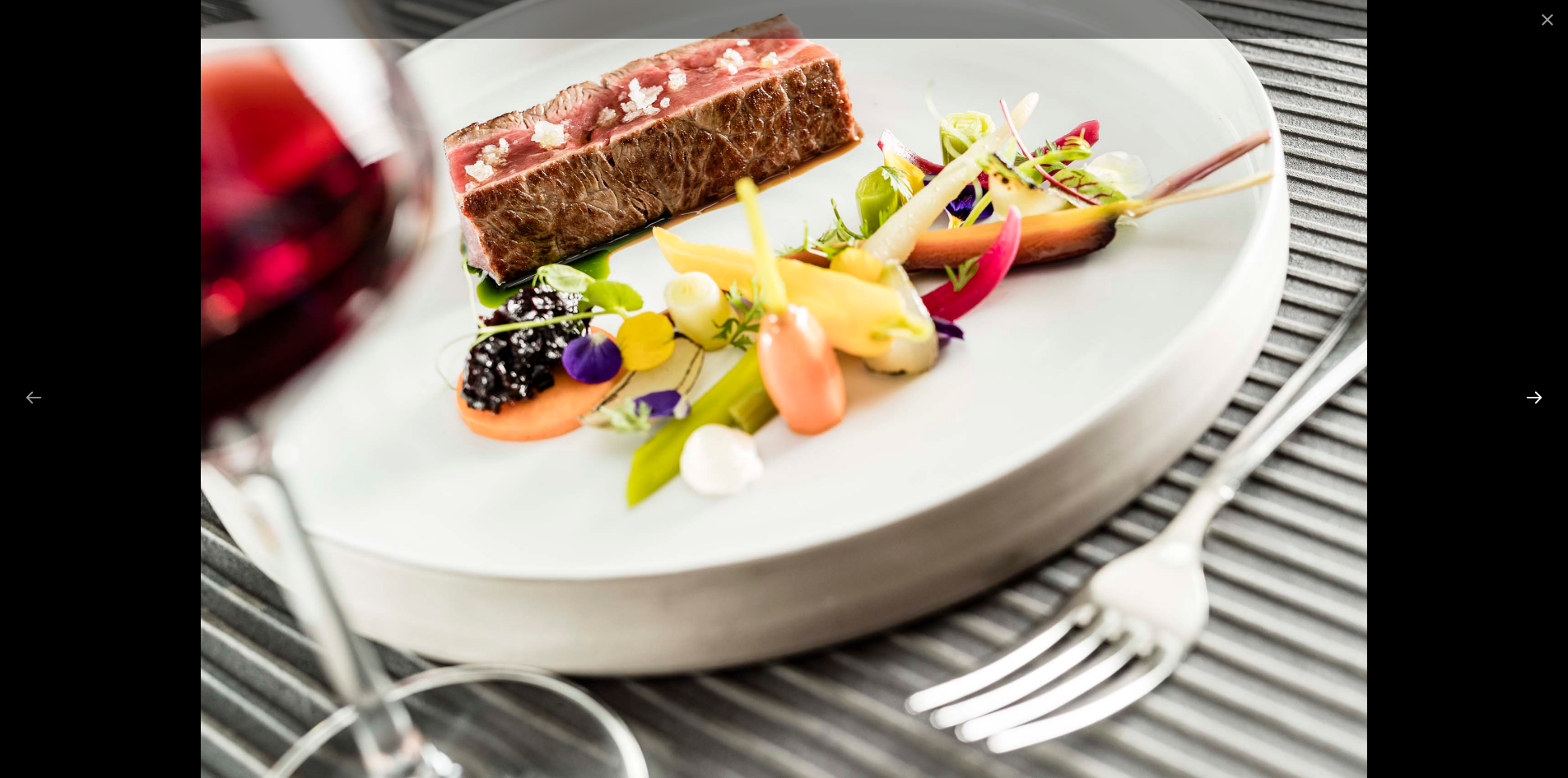
click at [1536, 395] on button "Next slide" at bounding box center [1534, 397] width 35 height 32
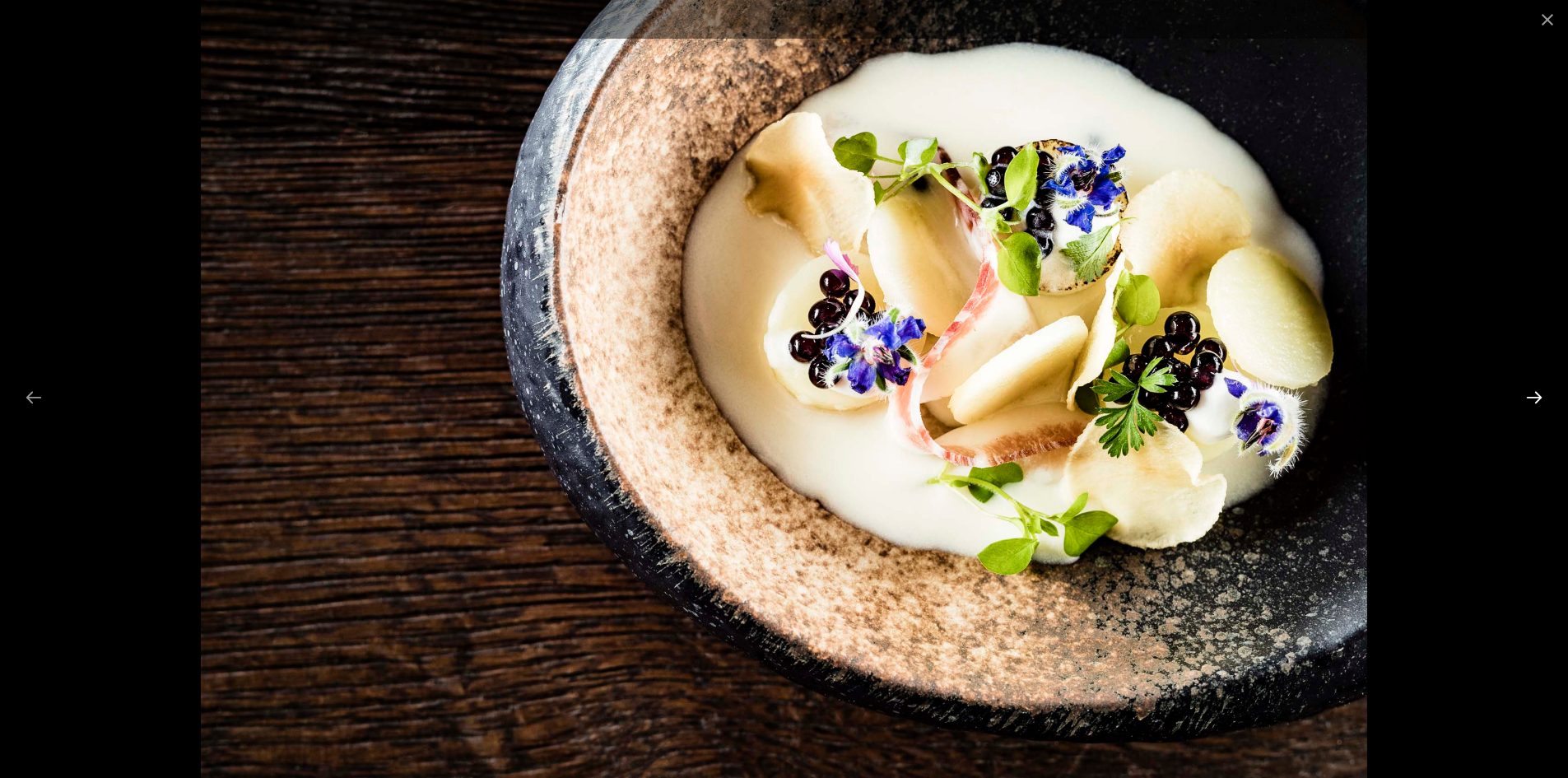
click at [1536, 395] on button "Next slide" at bounding box center [1534, 397] width 35 height 32
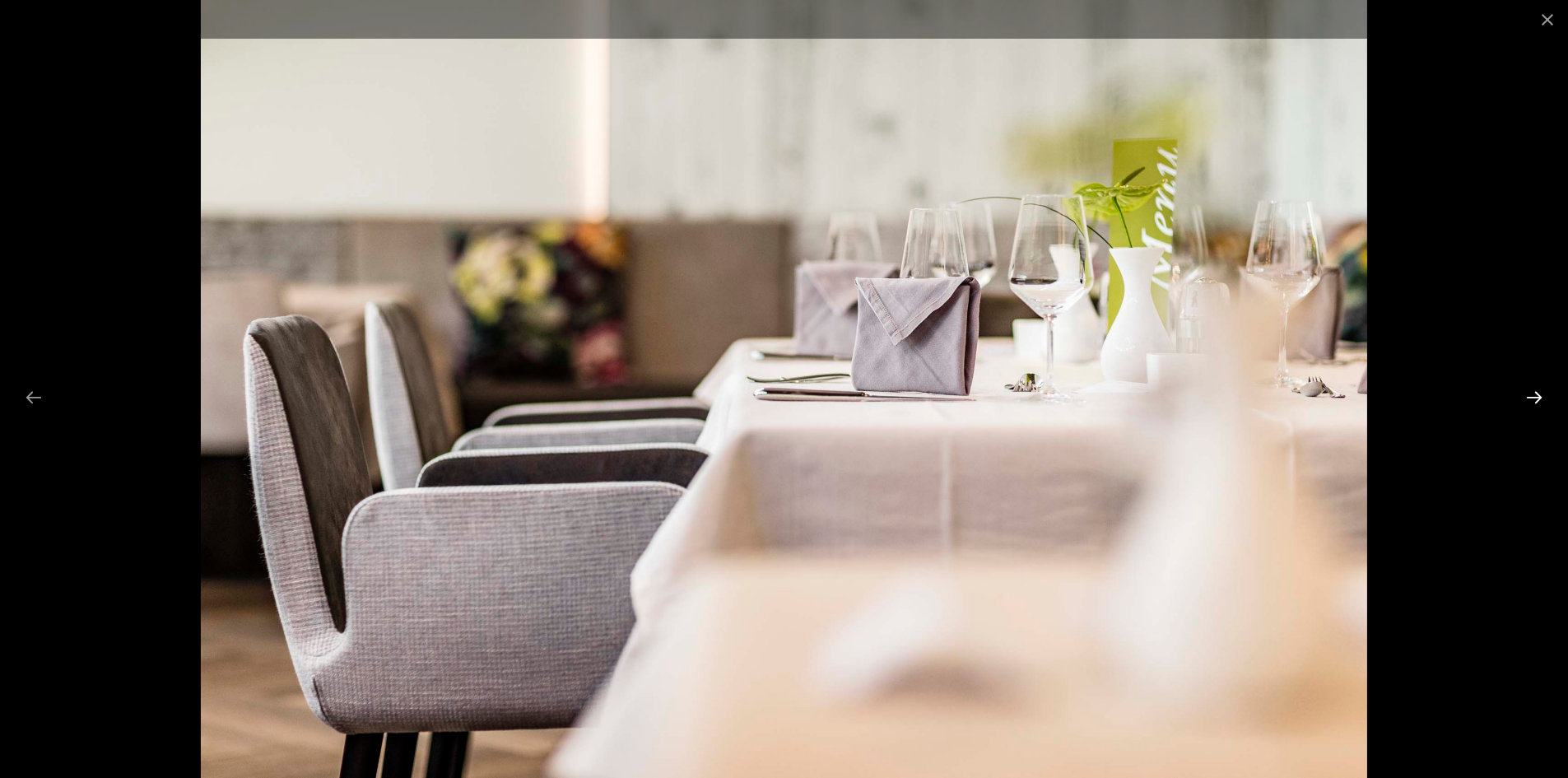
click at [1536, 395] on button "Next slide" at bounding box center [1534, 397] width 35 height 32
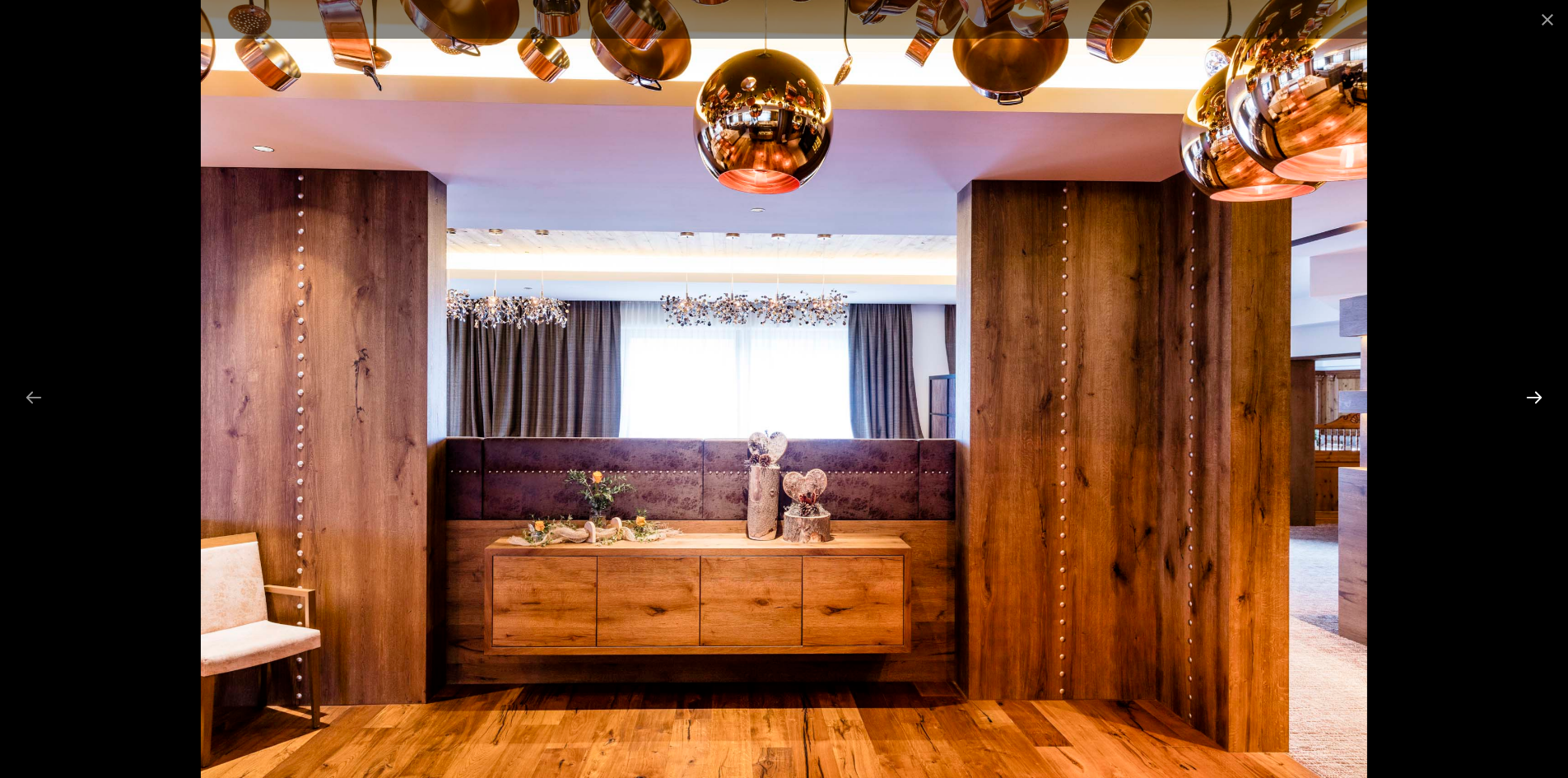
click at [1536, 395] on button "Next slide" at bounding box center [1534, 397] width 35 height 32
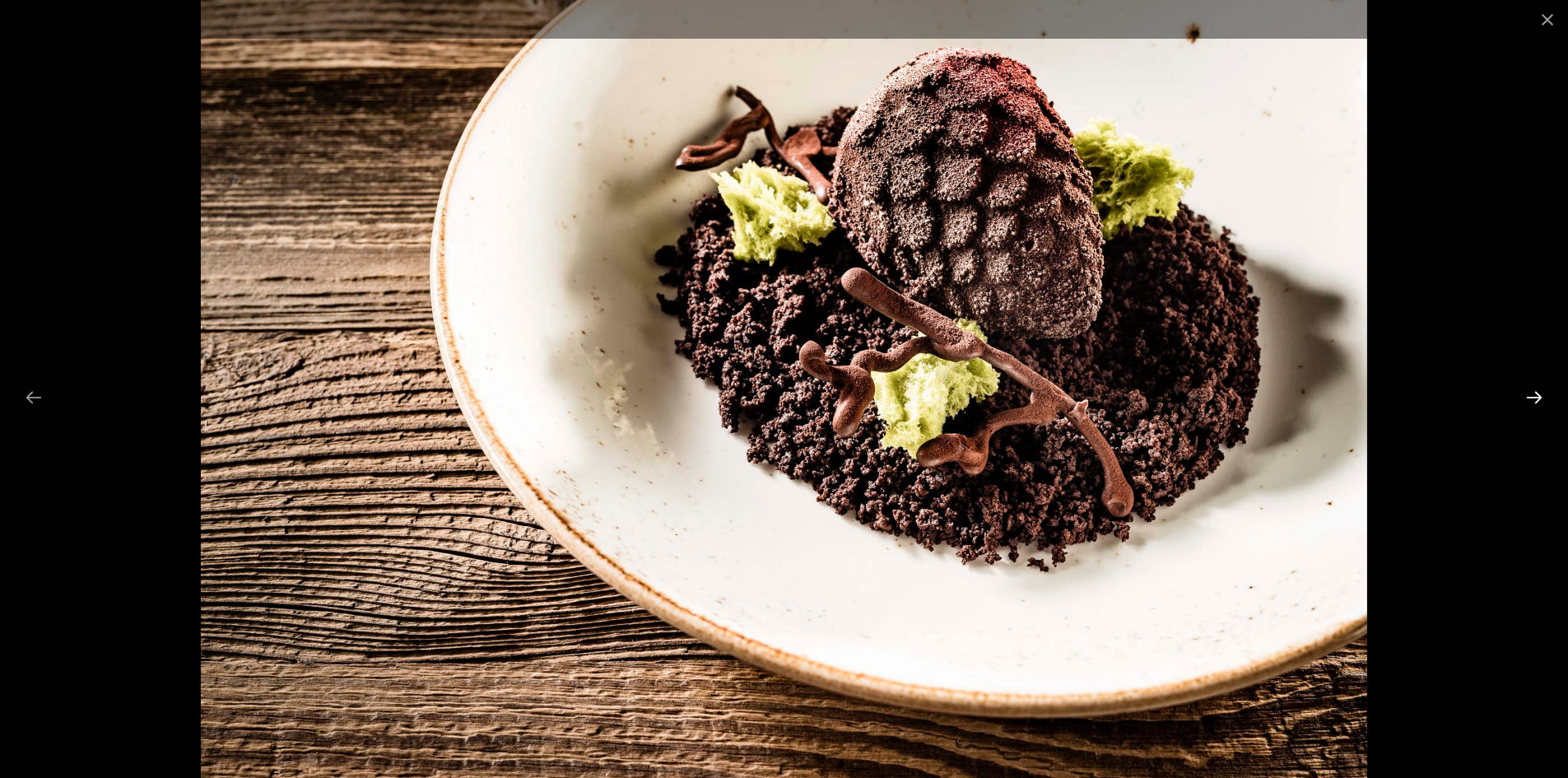
click at [1536, 395] on button "Next slide" at bounding box center [1534, 397] width 35 height 32
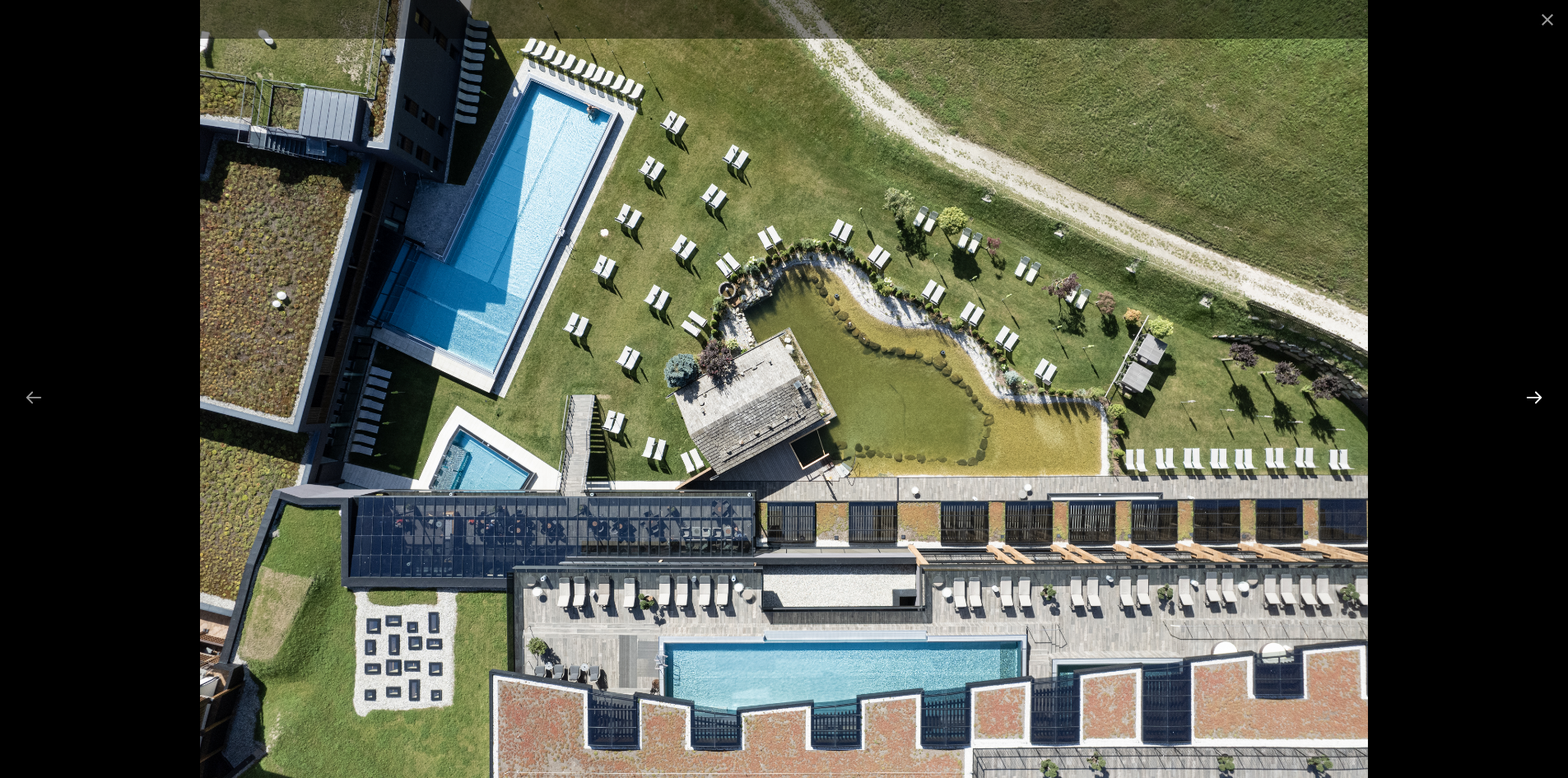
click at [1536, 395] on button "Next slide" at bounding box center [1534, 397] width 35 height 32
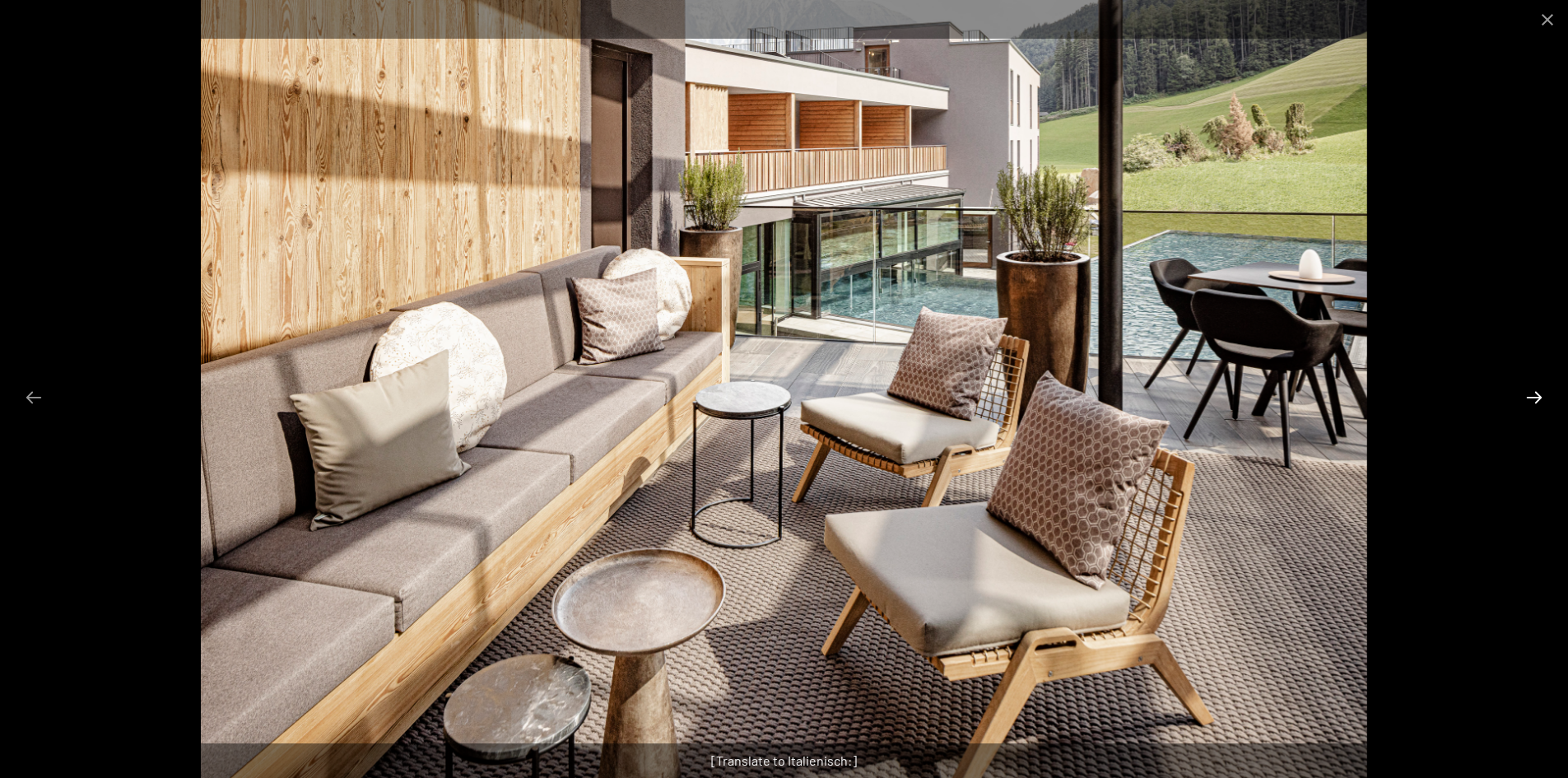
click at [1536, 395] on button "Next slide" at bounding box center [1534, 397] width 35 height 32
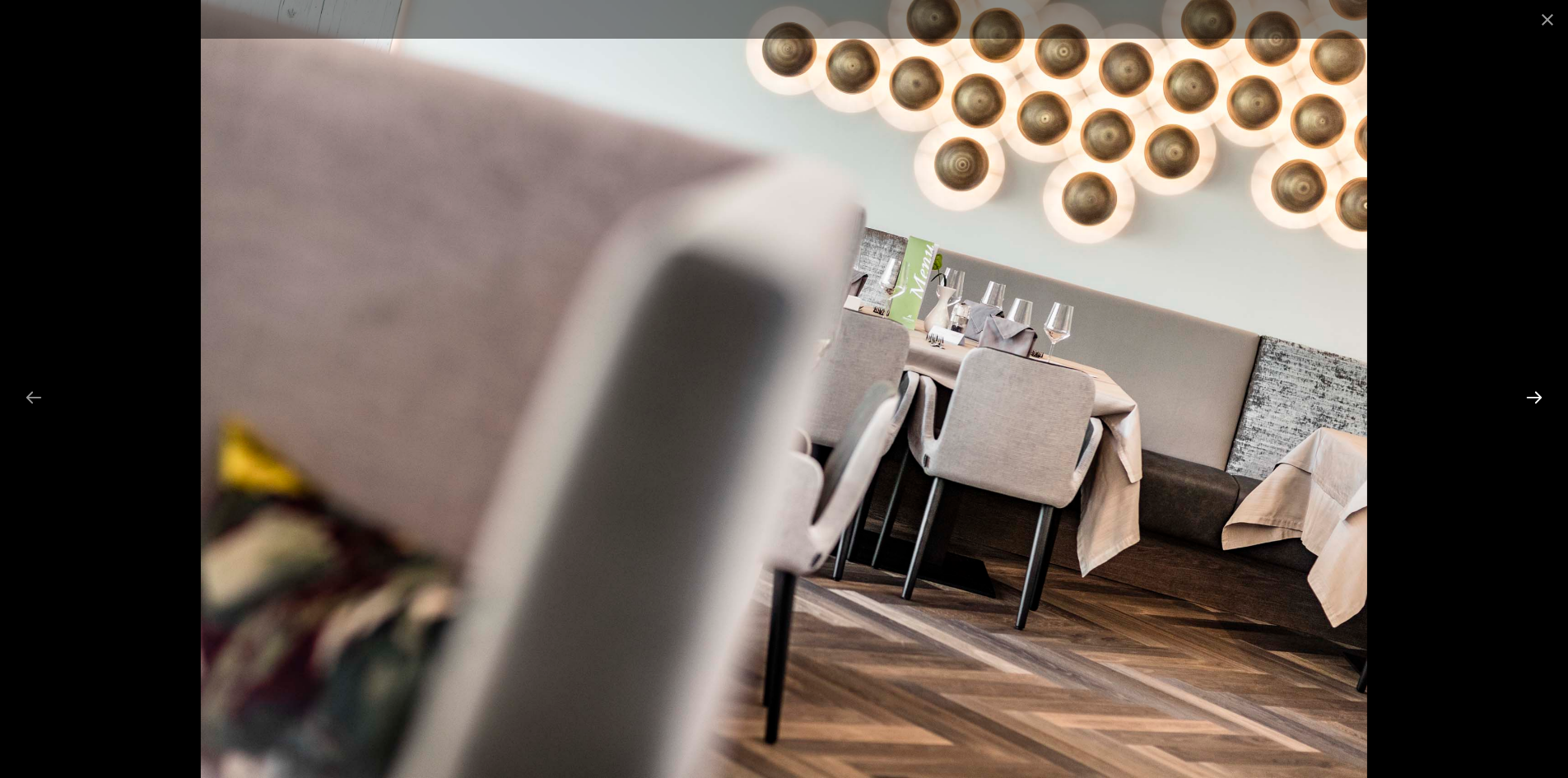
click at [1536, 395] on button "Next slide" at bounding box center [1534, 397] width 35 height 32
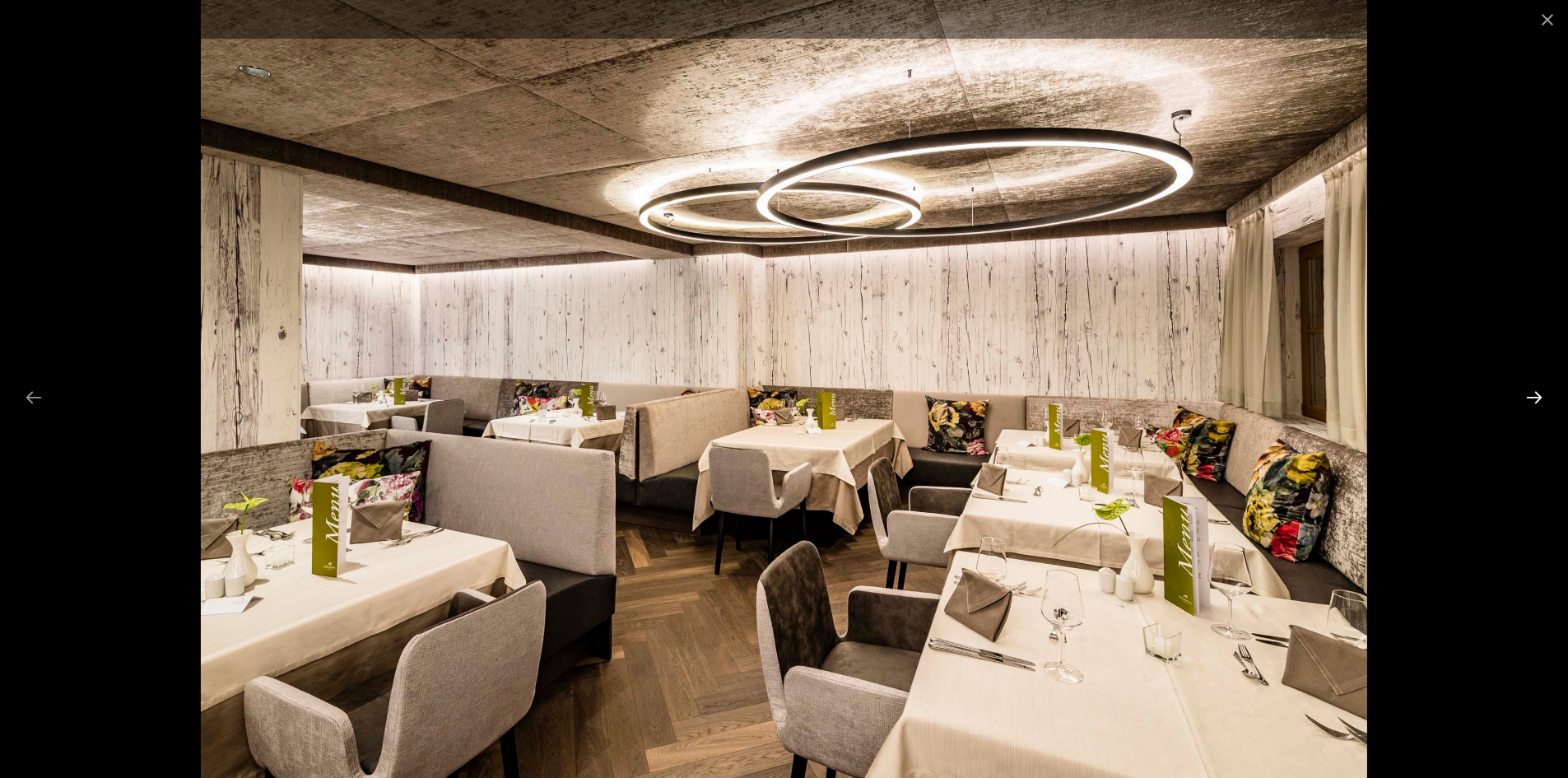
click at [1536, 395] on button "Next slide" at bounding box center [1534, 397] width 35 height 32
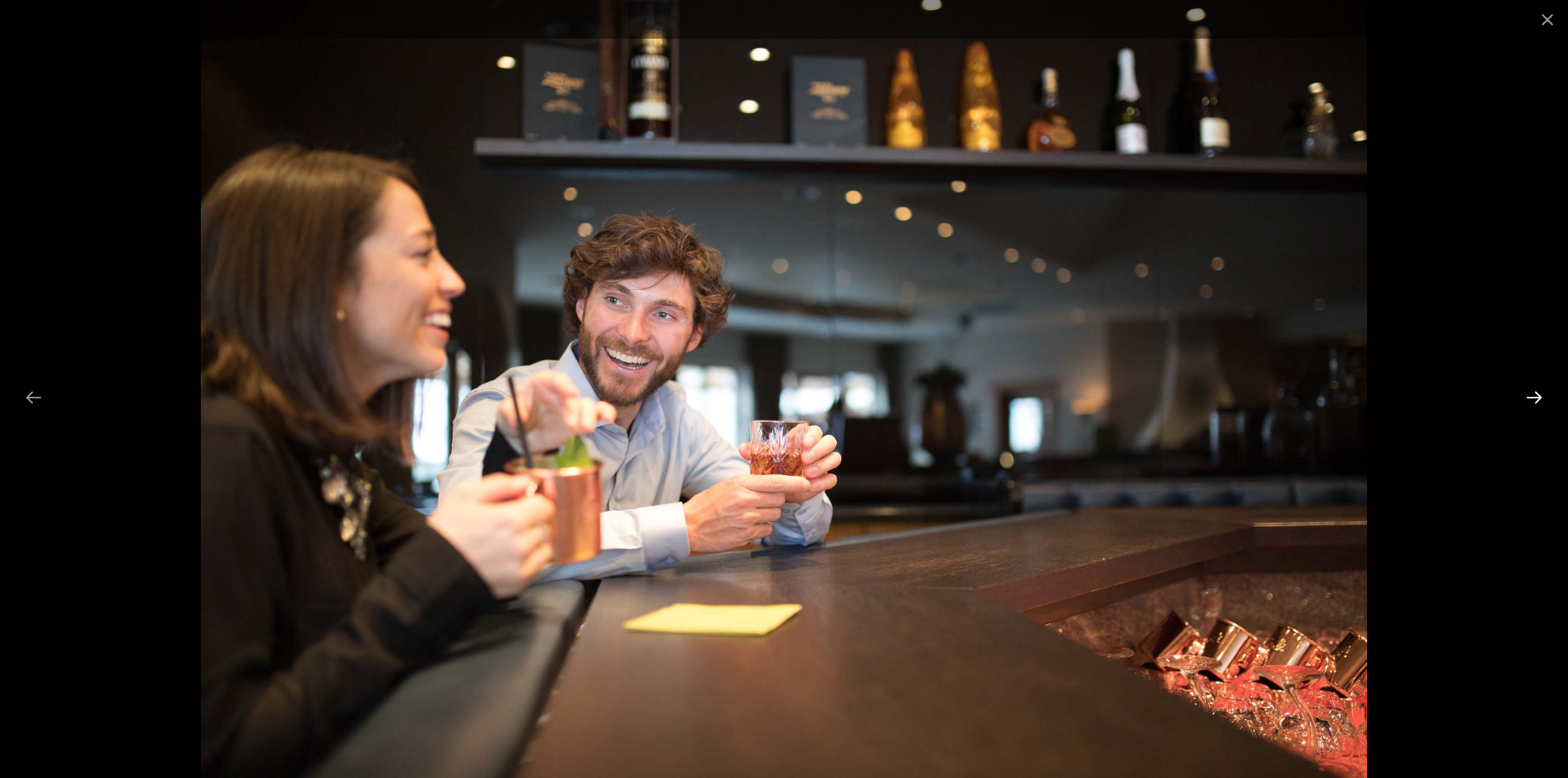
click at [1536, 395] on button "Next slide" at bounding box center [1534, 397] width 35 height 32
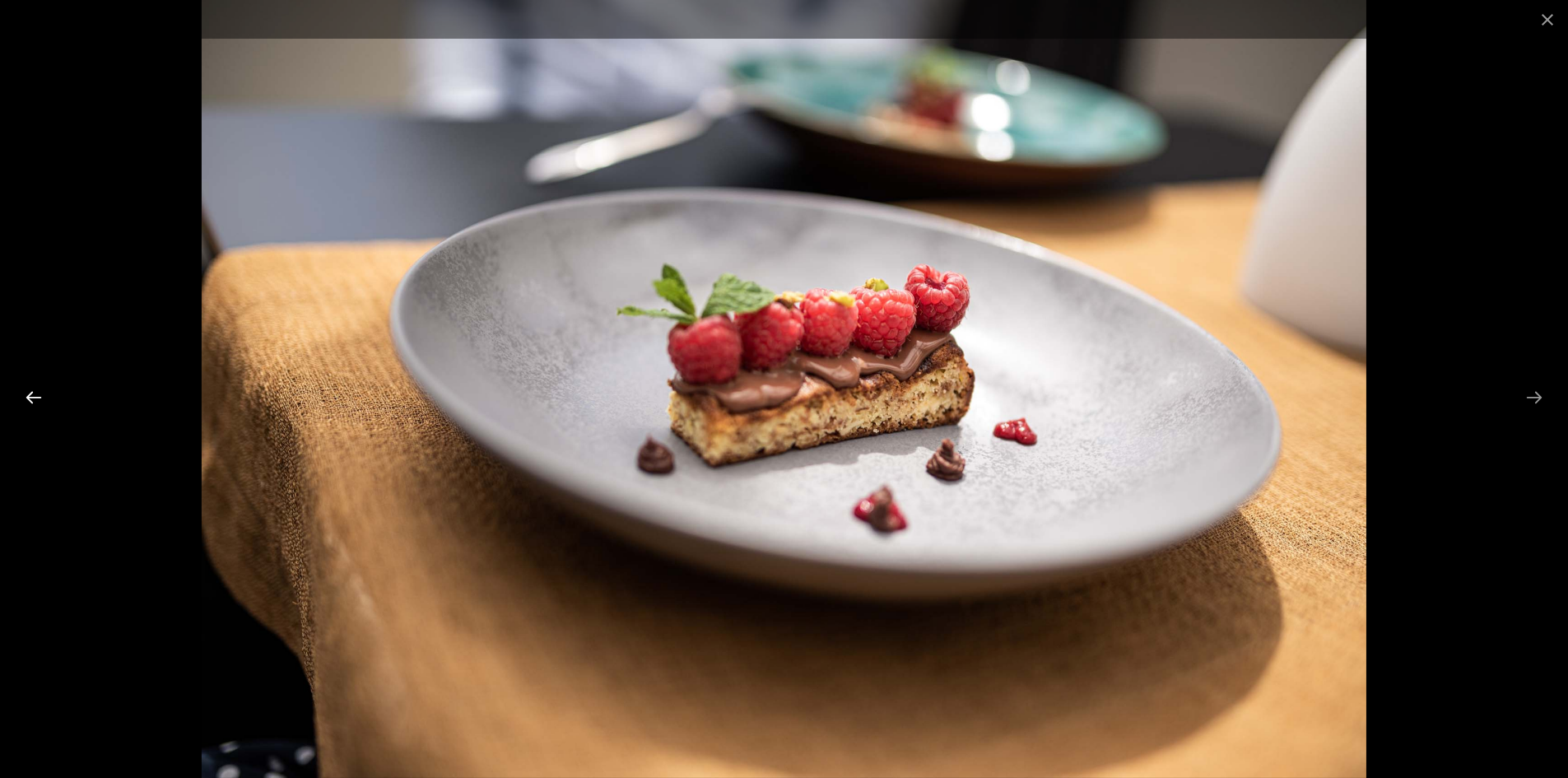
click at [26, 402] on button "Previous slide" at bounding box center [33, 397] width 35 height 32
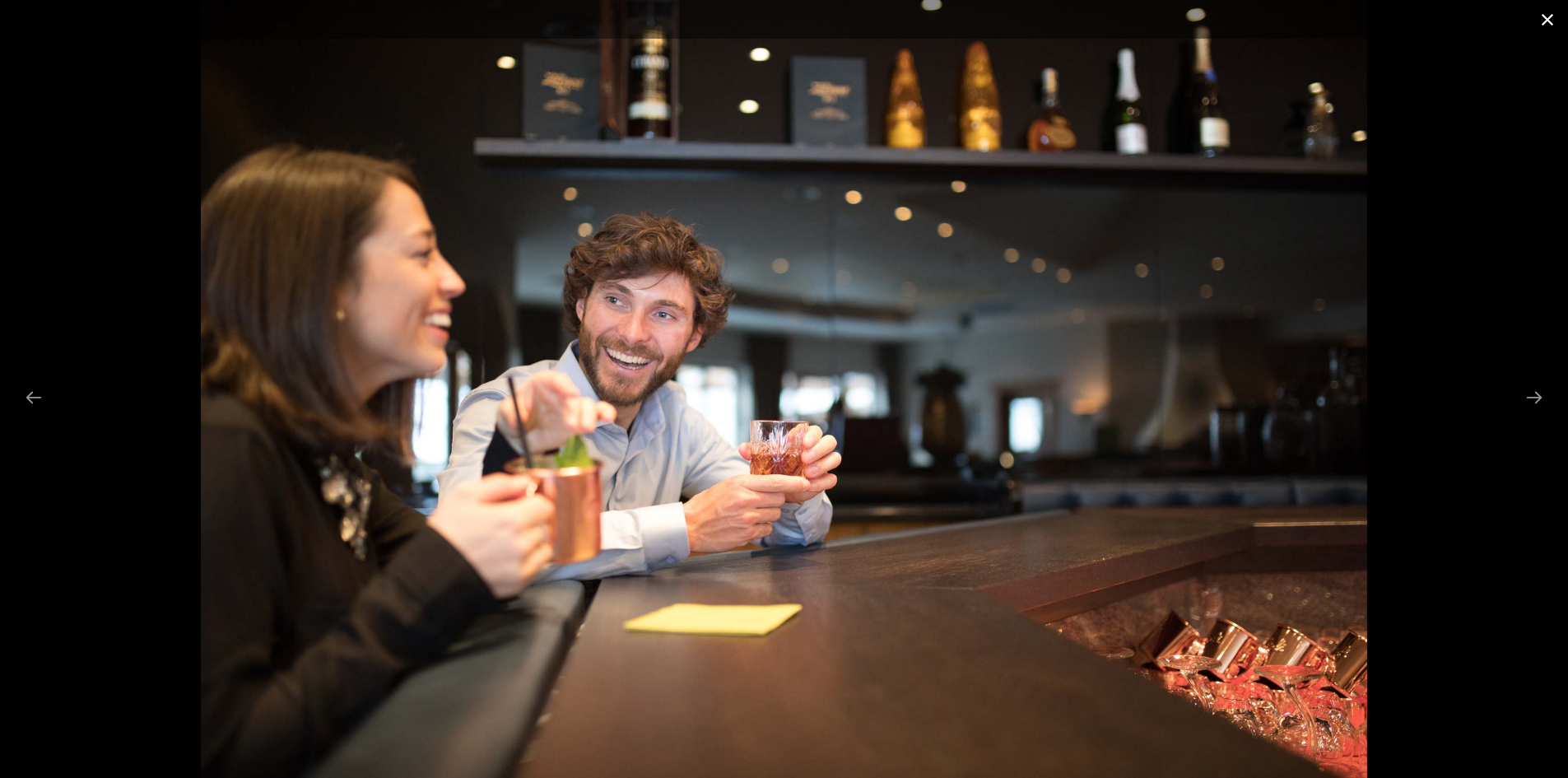
click at [1546, 23] on button "Close gallery" at bounding box center [1548, 19] width 41 height 38
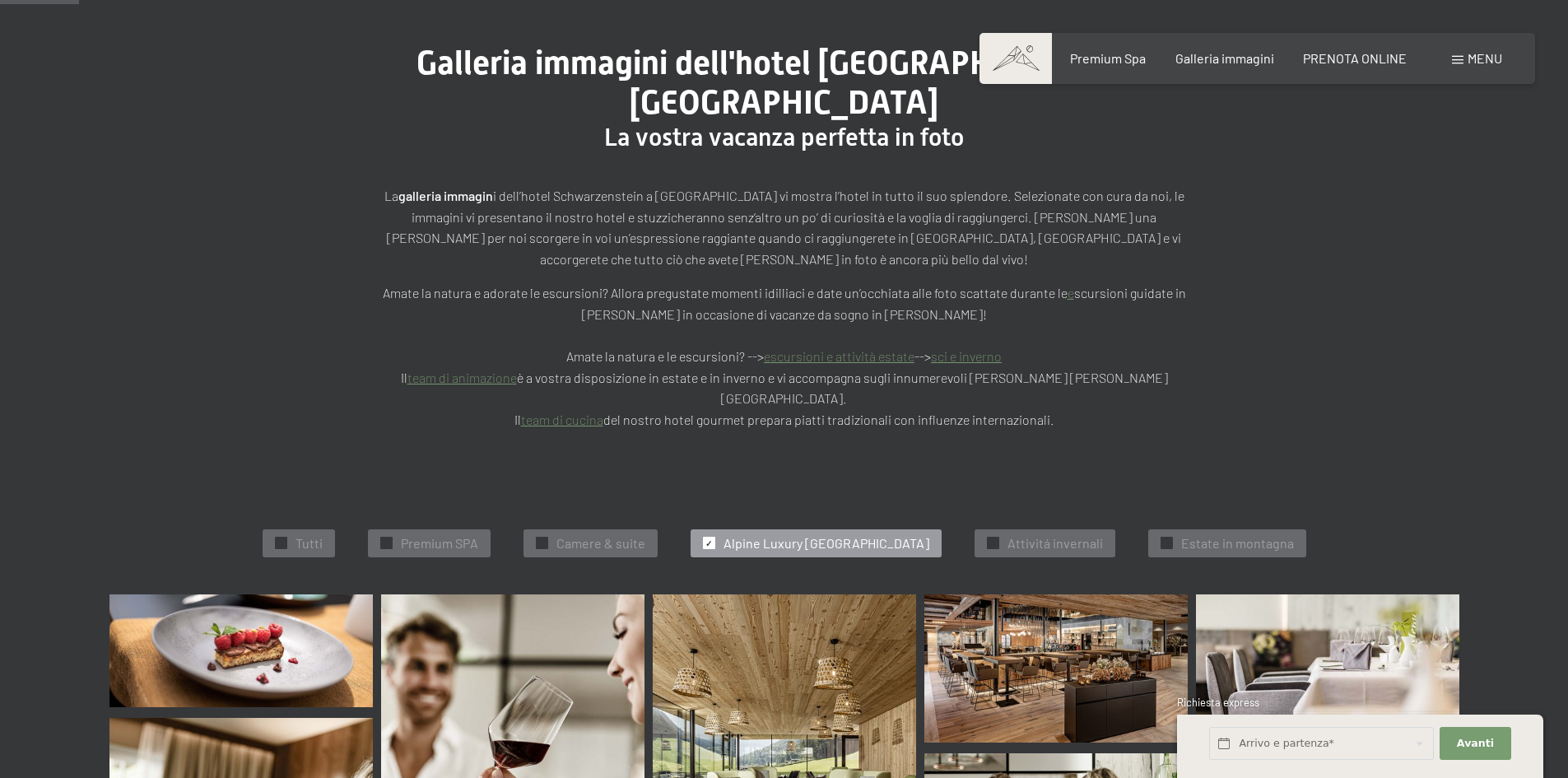
scroll to position [0, 0]
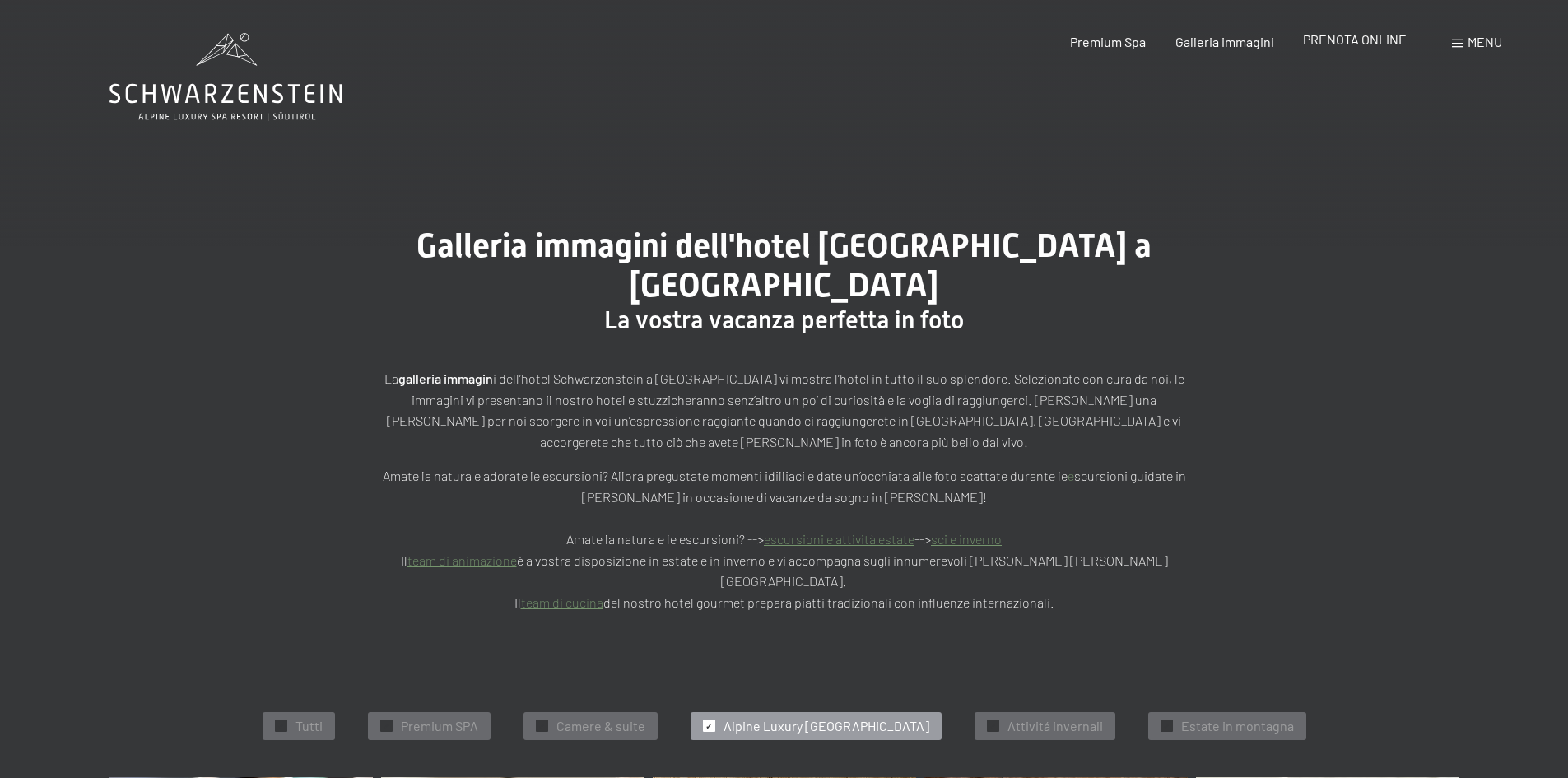
click at [1332, 45] on span "PRENOTA ONLINE" at bounding box center [1354, 39] width 104 height 16
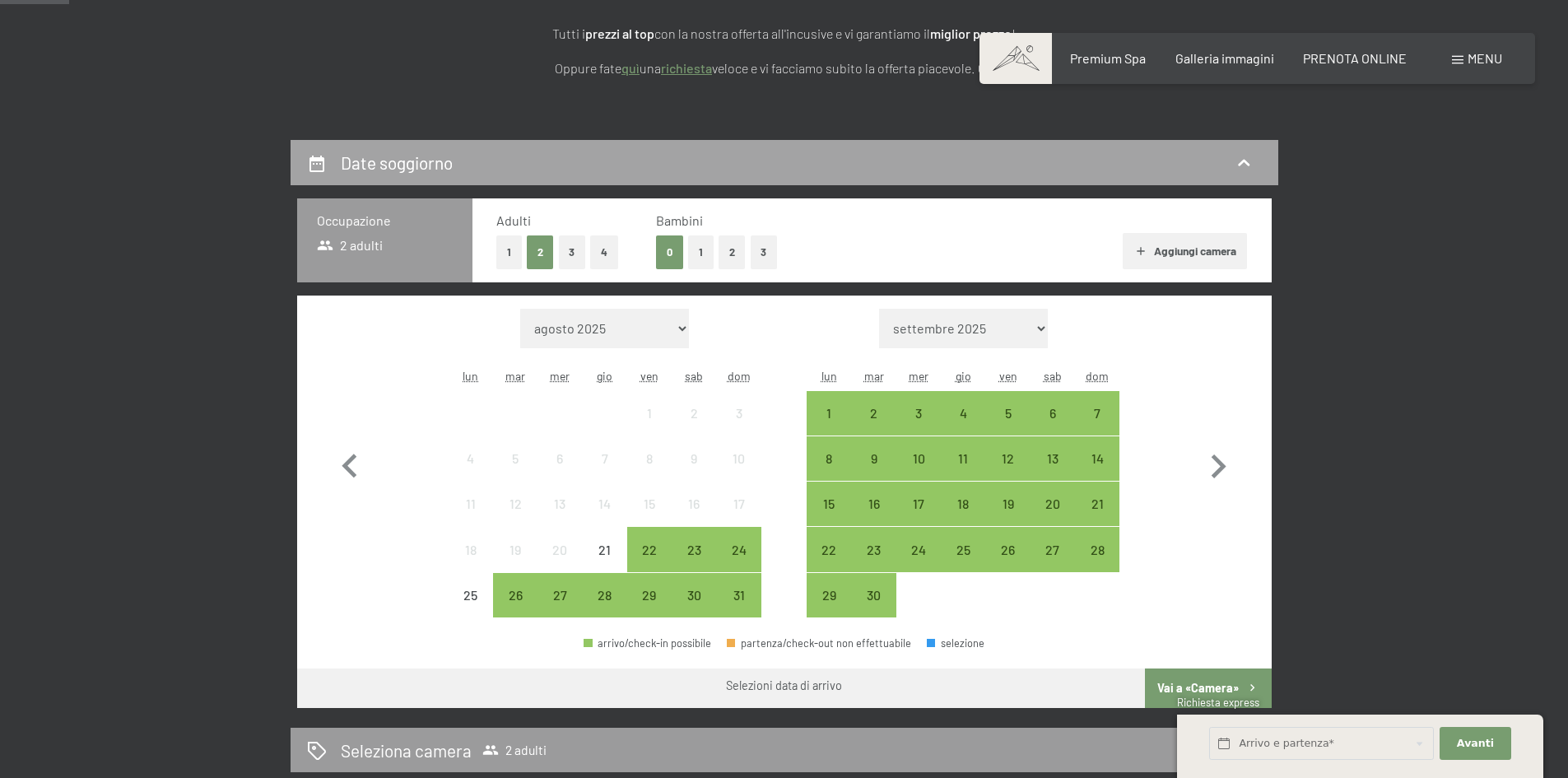
scroll to position [329, 0]
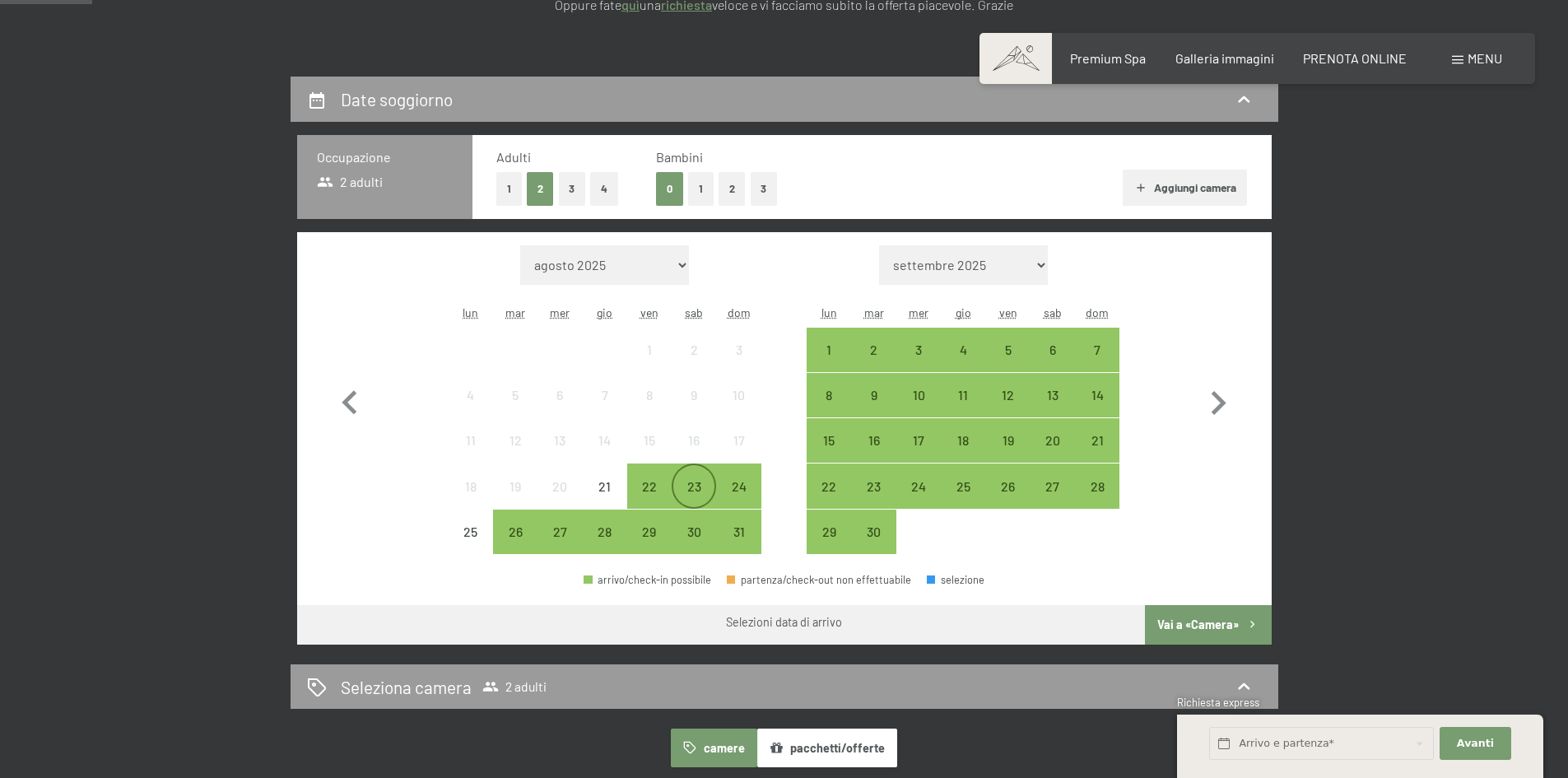
click at [701, 482] on div "23" at bounding box center [694, 500] width 41 height 41
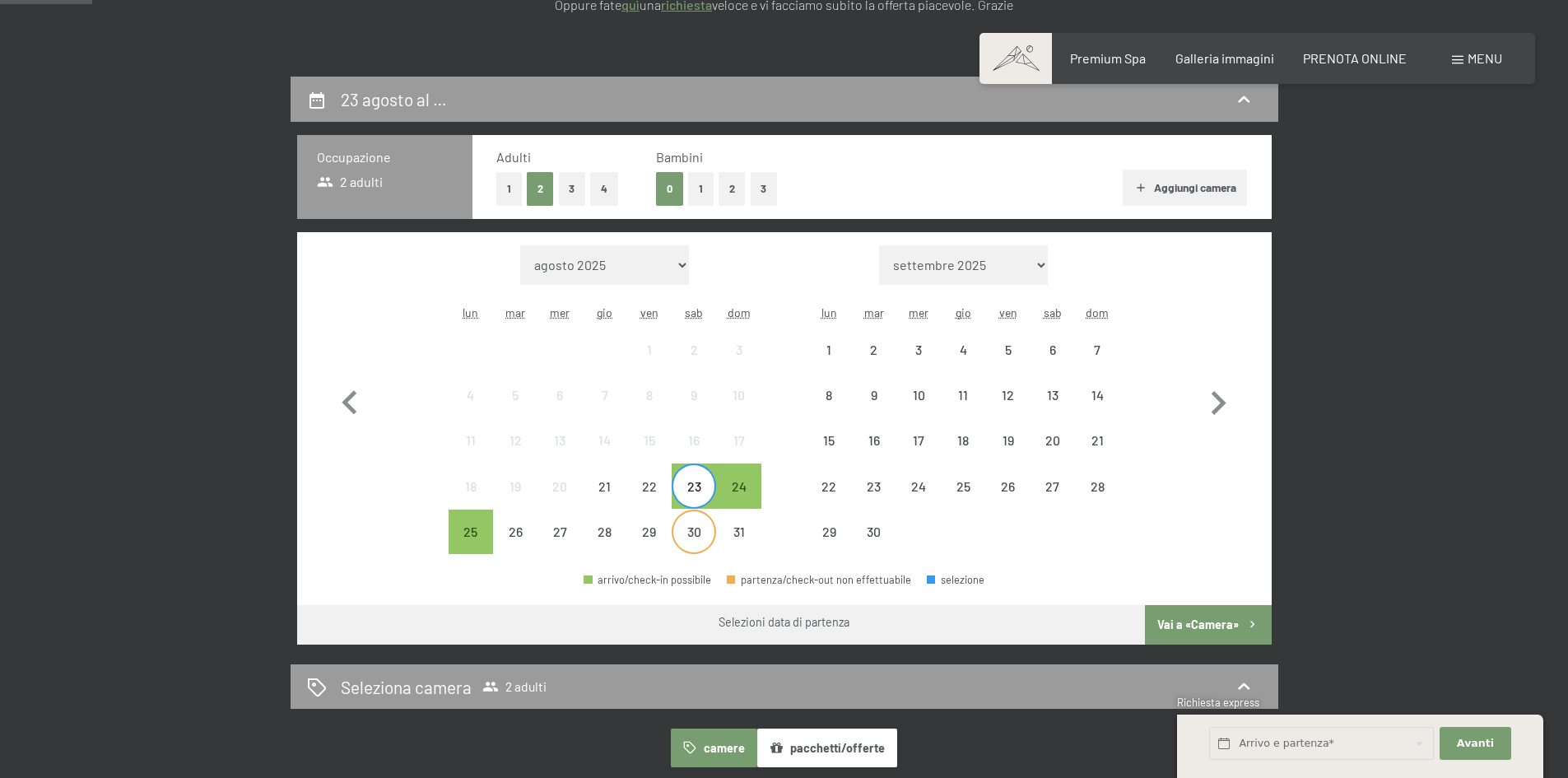
click at [695, 538] on div "30" at bounding box center [694, 546] width 41 height 41
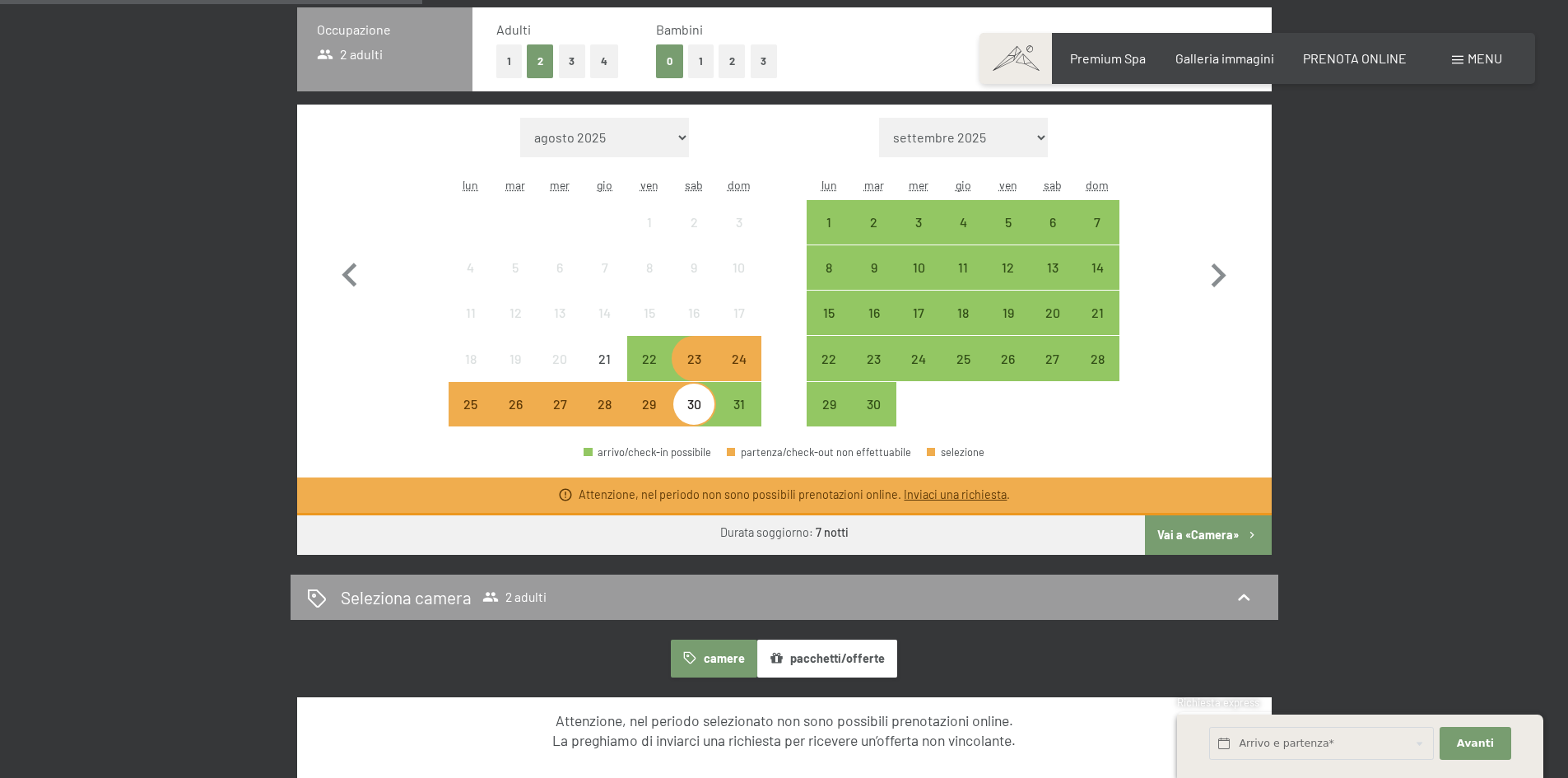
scroll to position [494, 0]
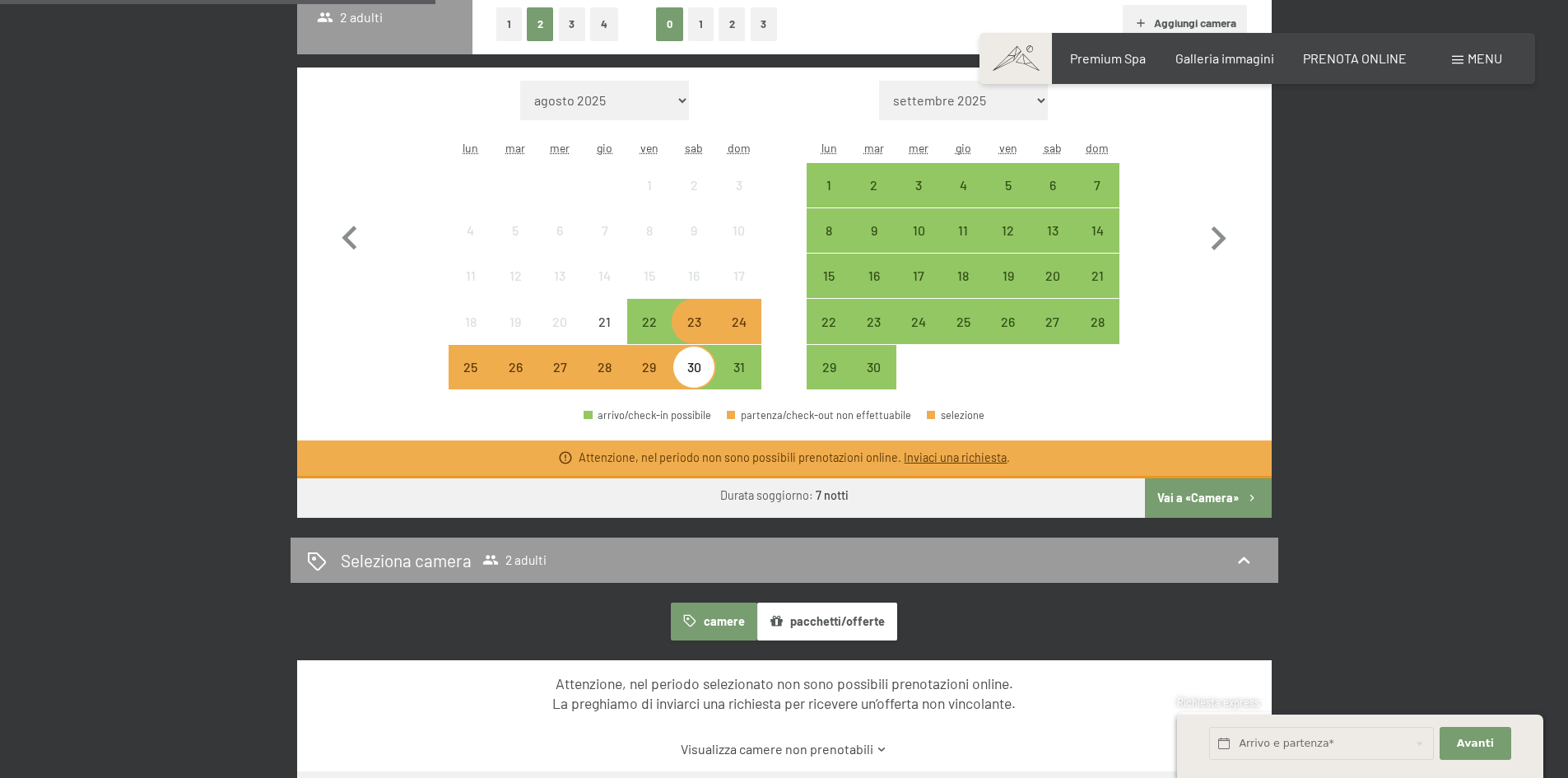
click at [692, 328] on div "23" at bounding box center [694, 336] width 41 height 41
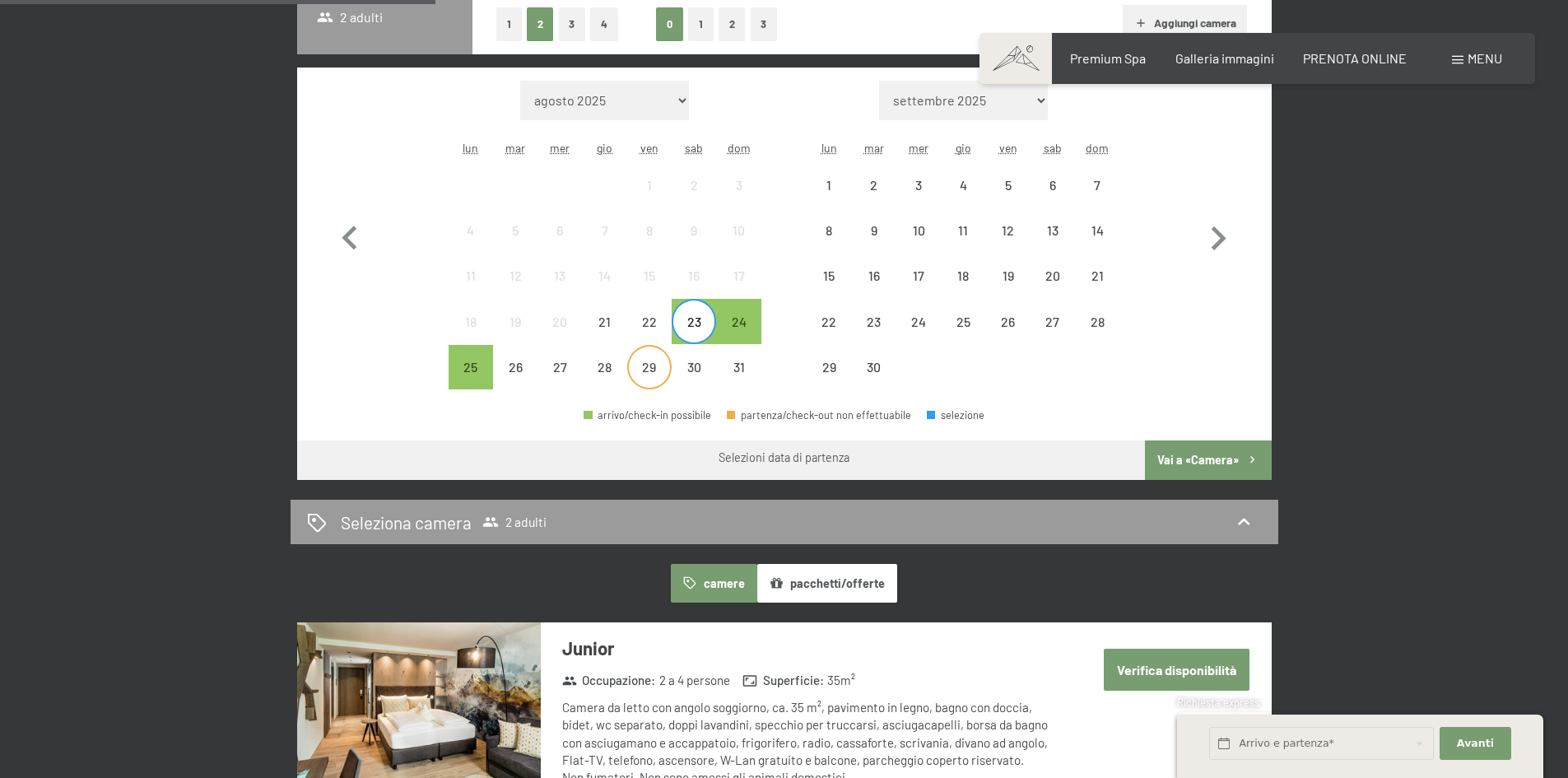
click at [659, 370] on div "29" at bounding box center [650, 381] width 41 height 41
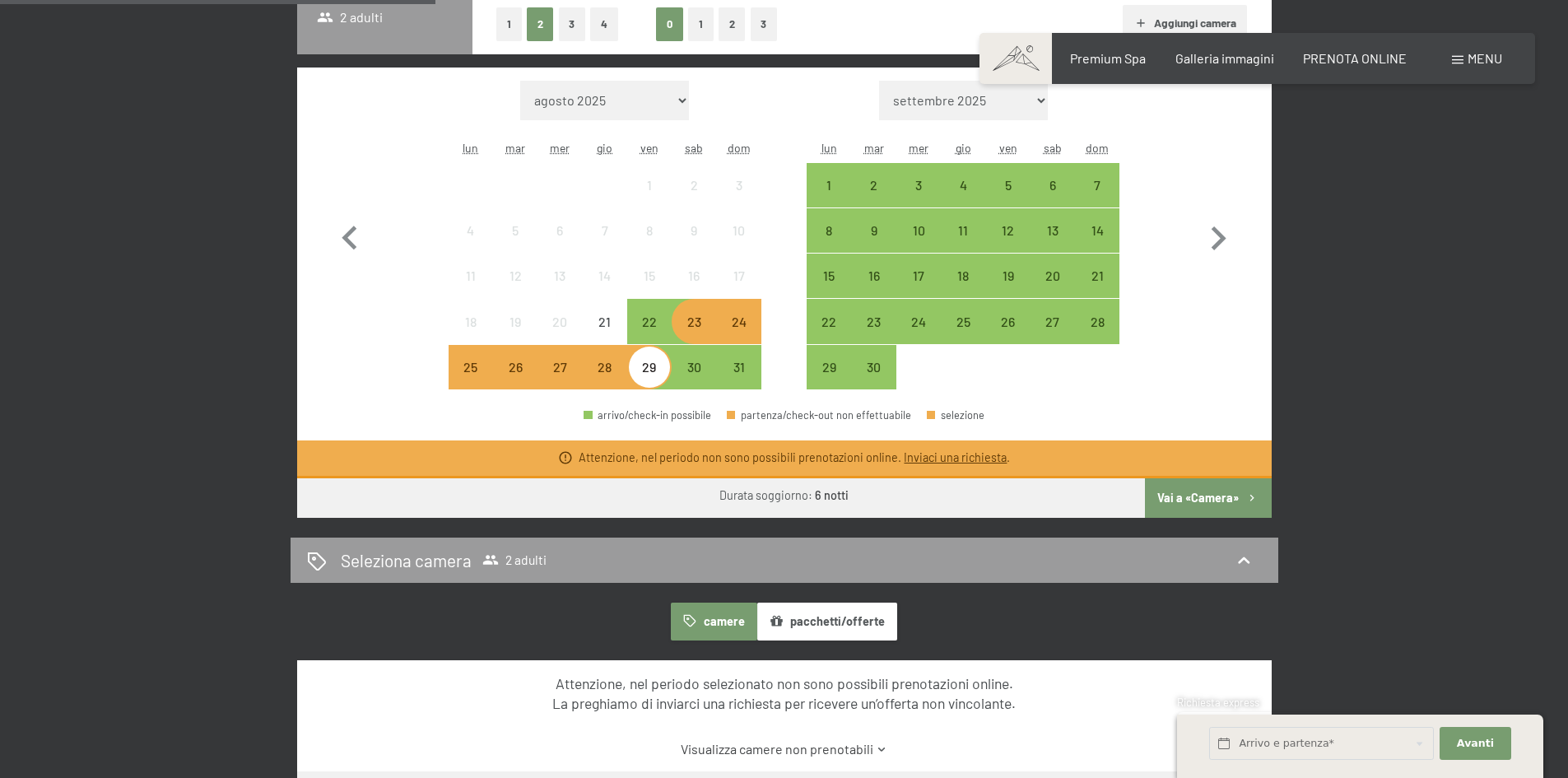
click at [693, 324] on div "23" at bounding box center [694, 336] width 41 height 41
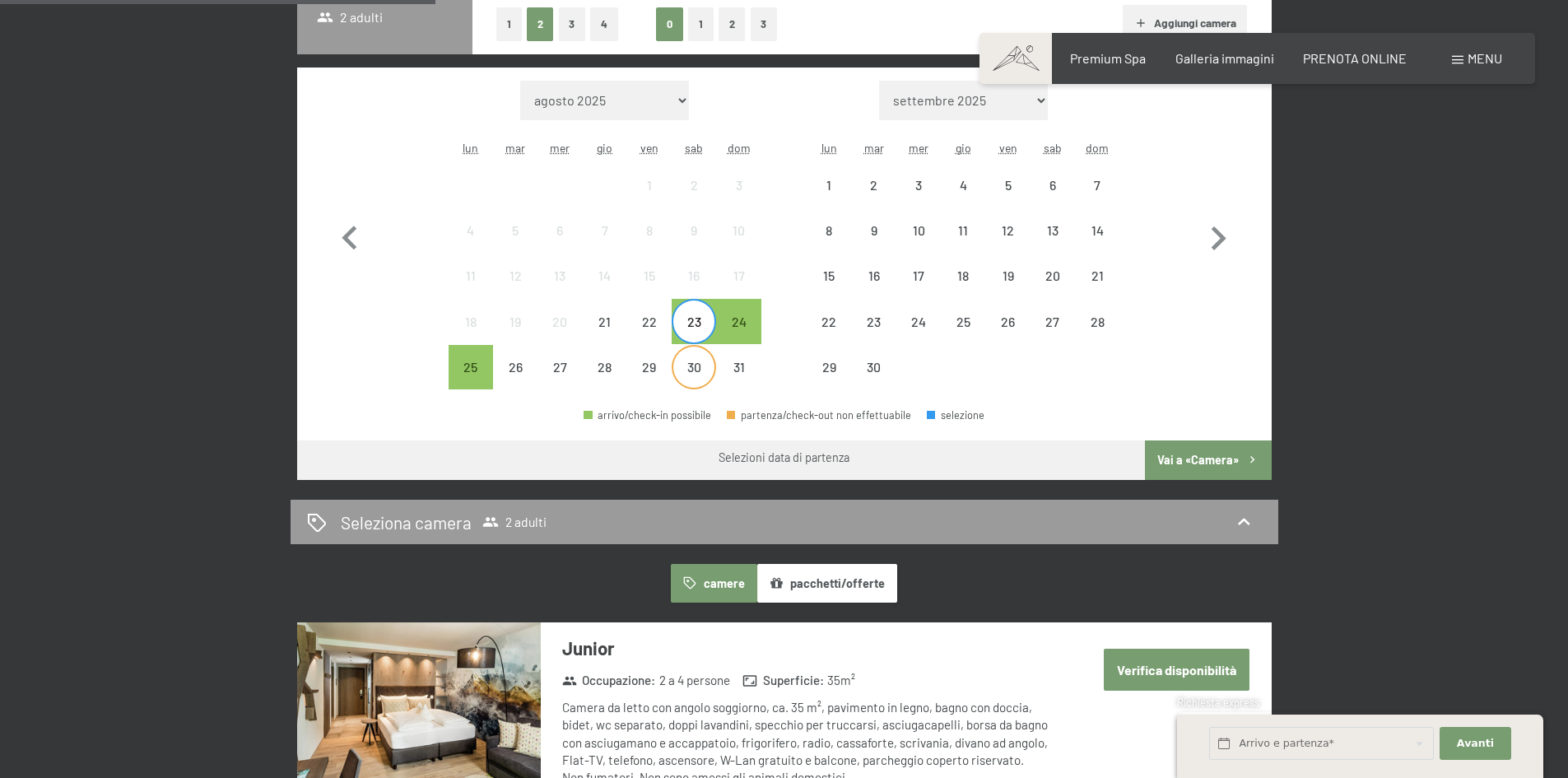
click at [696, 354] on div "30" at bounding box center [694, 367] width 41 height 41
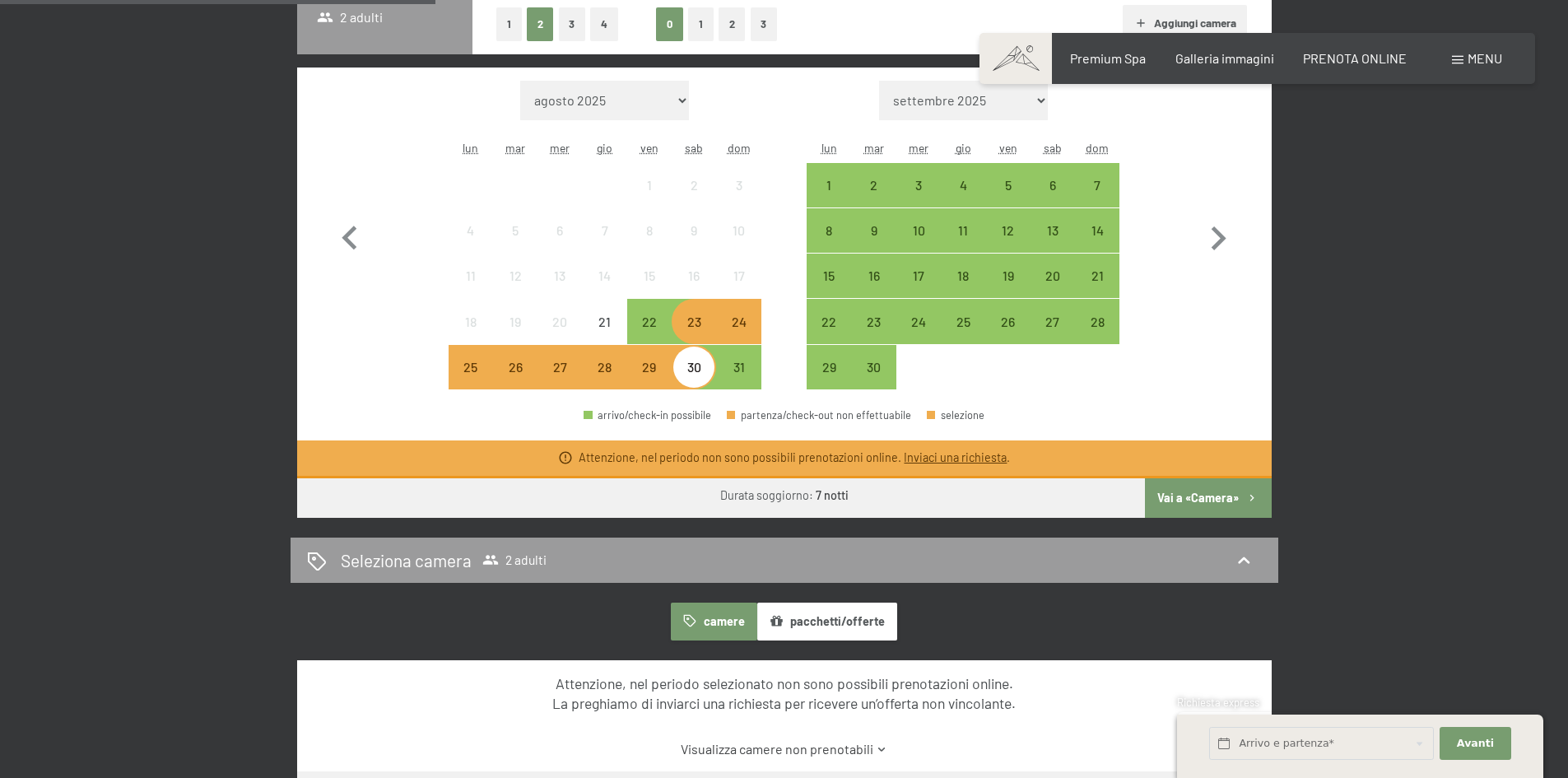
click at [1213, 499] on button "Vai a «Camera»" at bounding box center [1208, 498] width 126 height 39
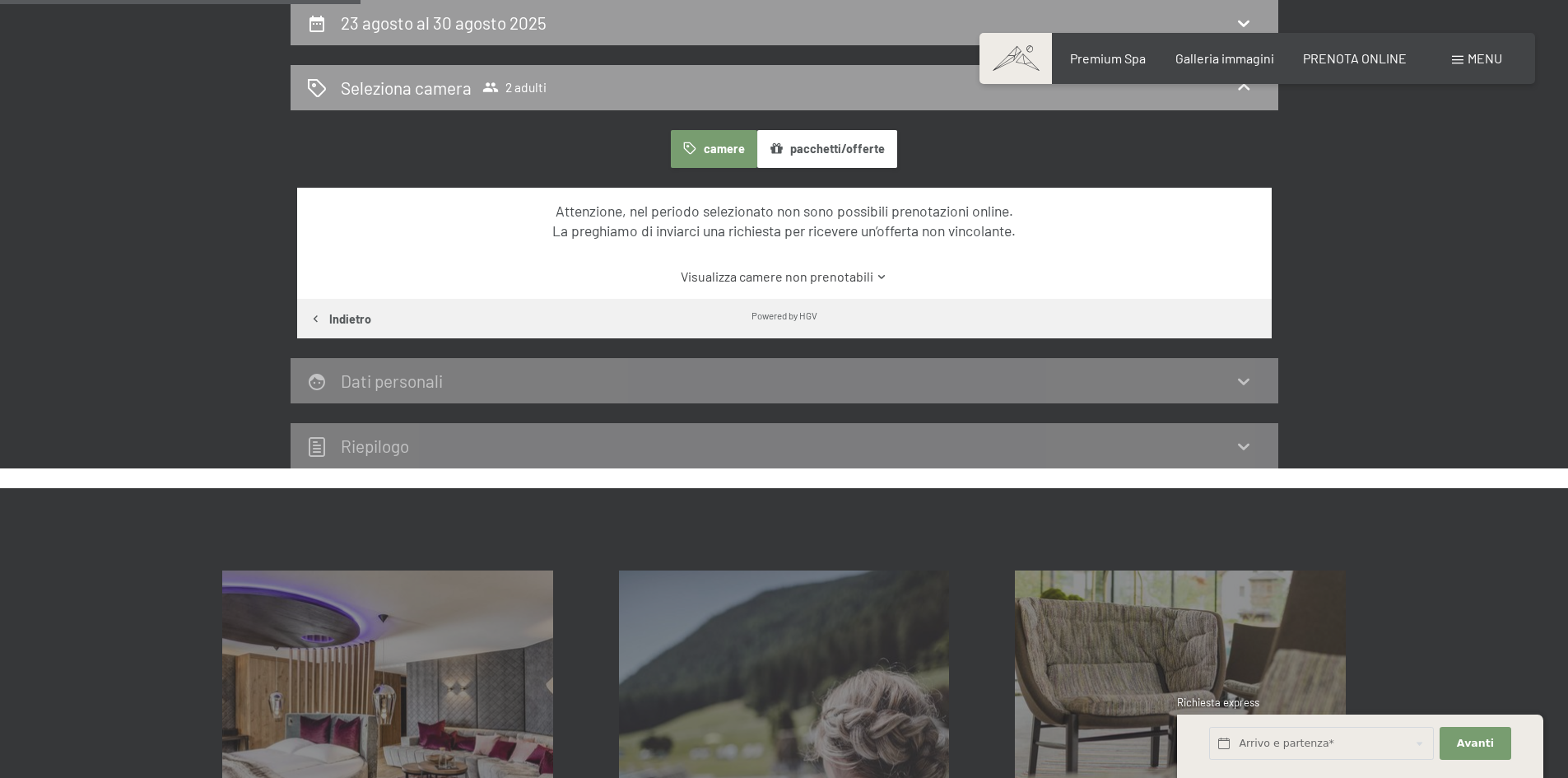
click at [843, 275] on link "Visualizza camere non prenotabili" at bounding box center [783, 277] width 916 height 18
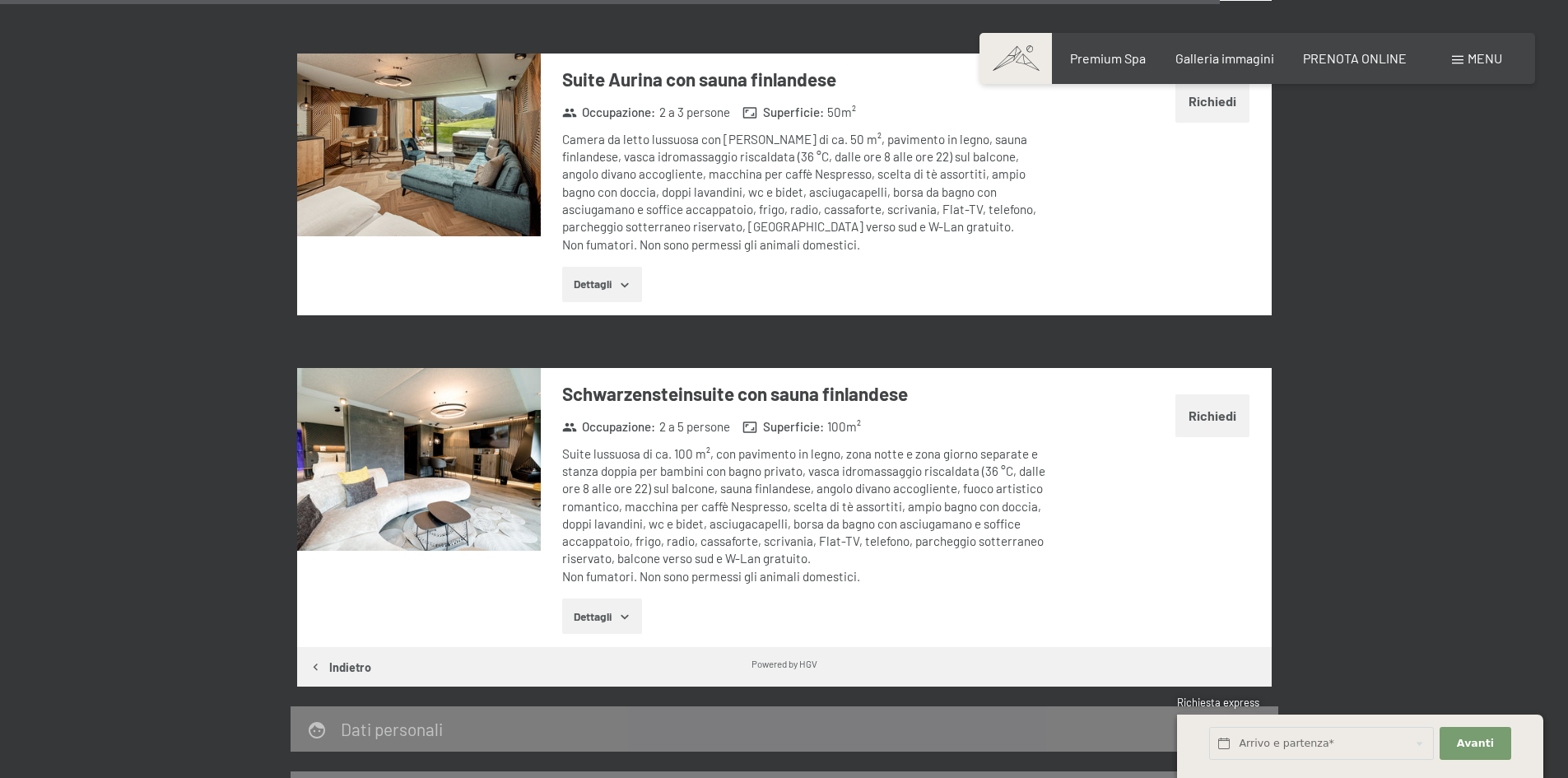
scroll to position [4111, 0]
